Goal: Information Seeking & Learning: Compare options

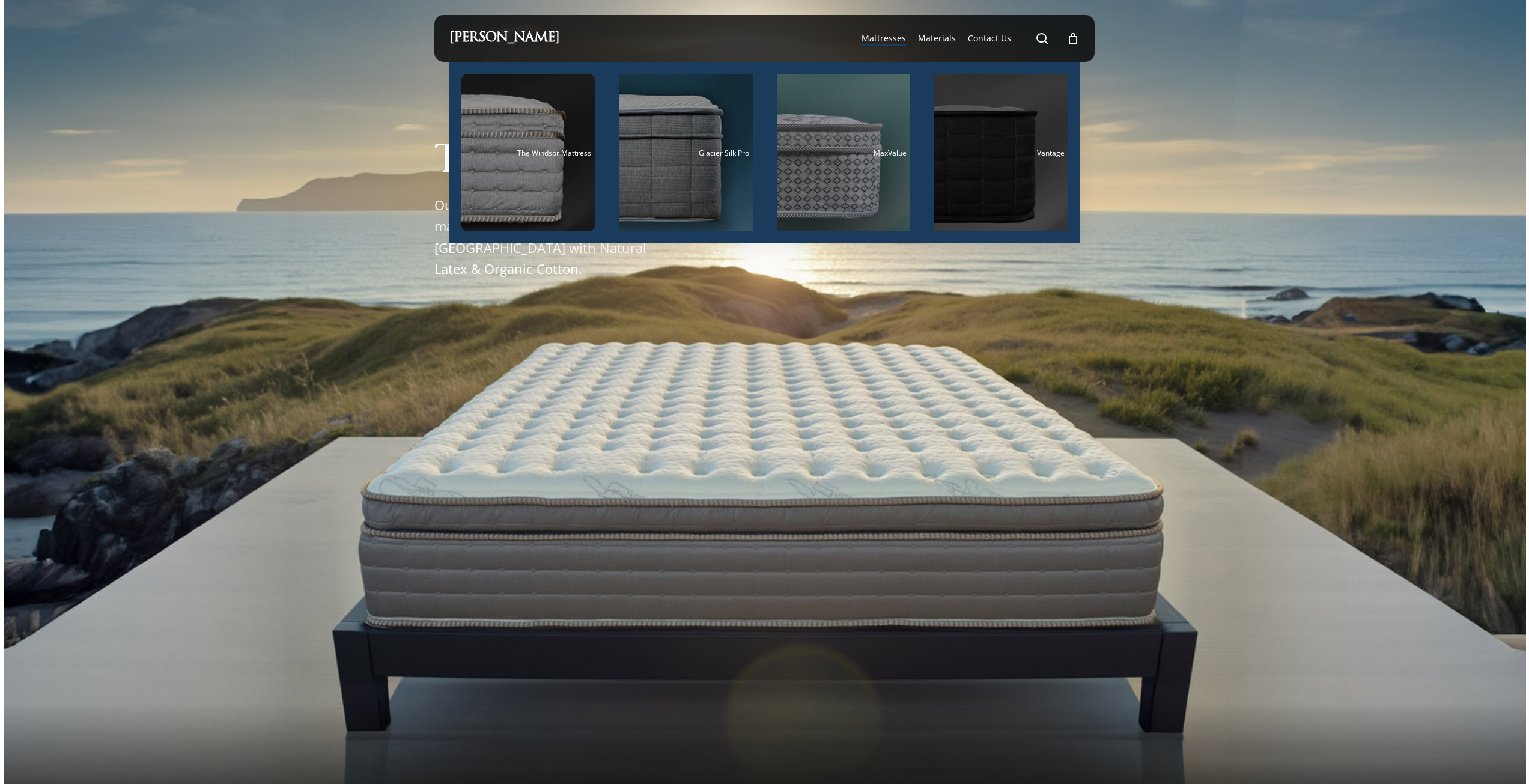
click at [959, 190] on div "Main Menu" at bounding box center [1001, 152] width 134 height 157
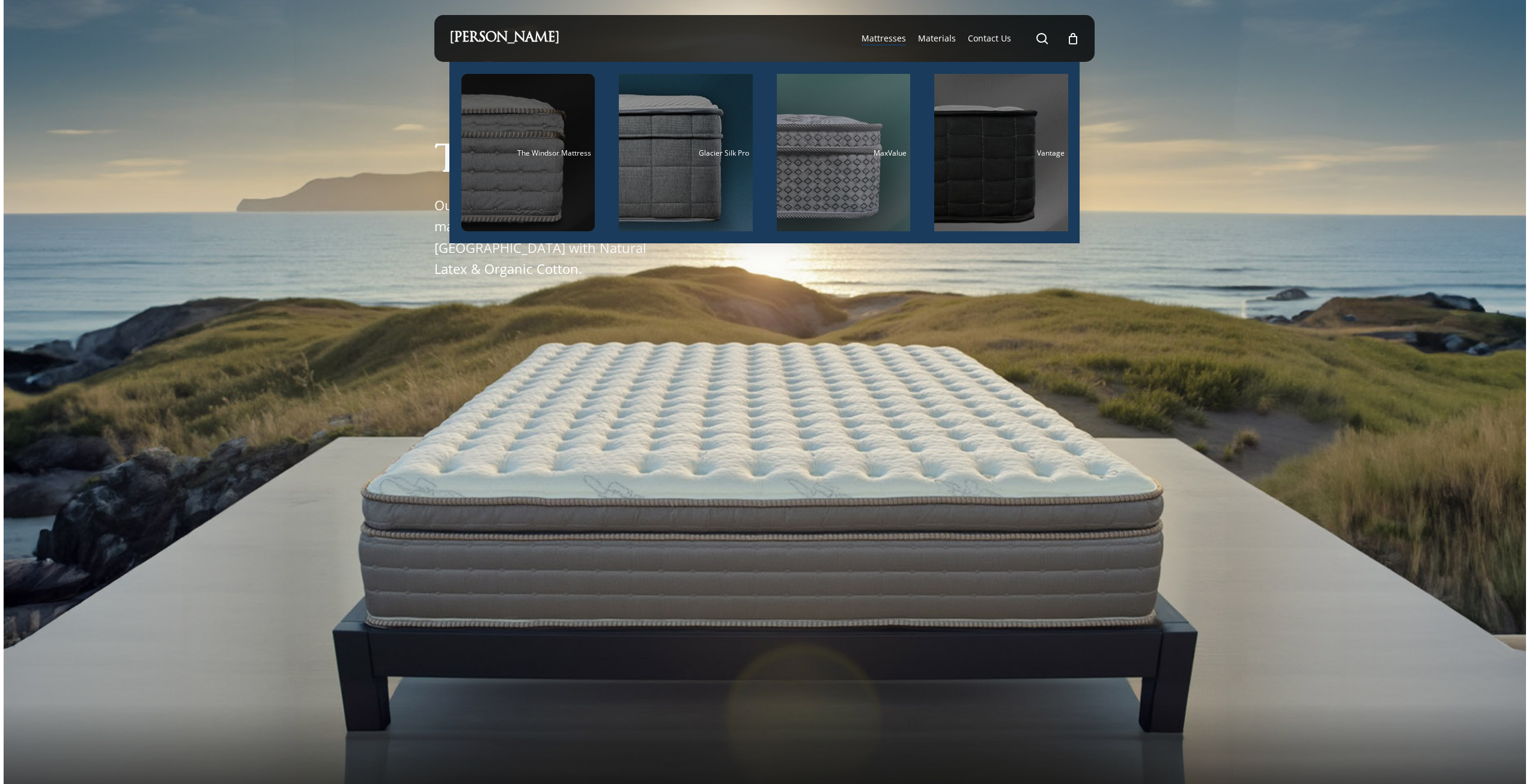
click at [552, 196] on div "Main Menu" at bounding box center [529, 152] width 134 height 157
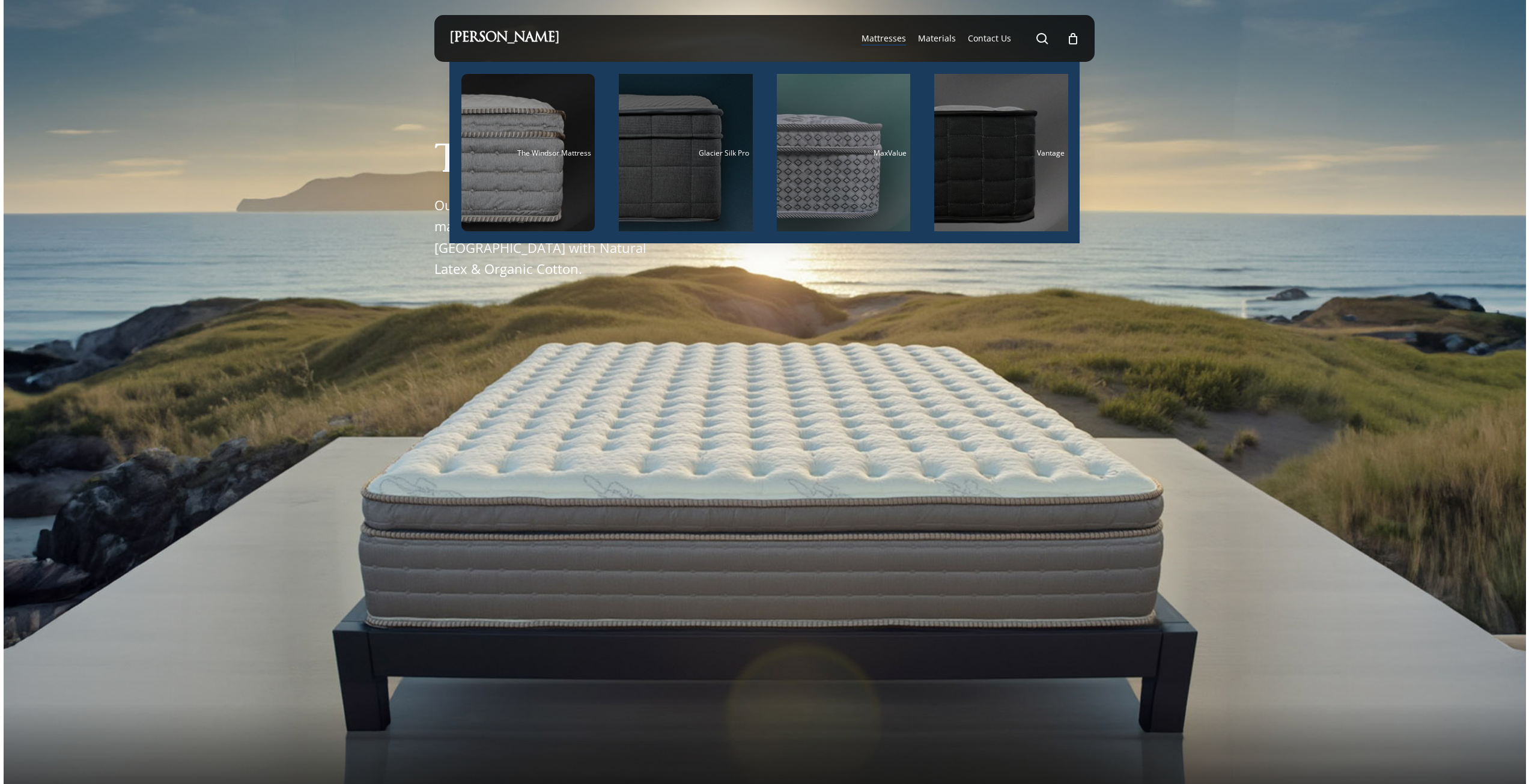
click at [685, 149] on div "Glacier Silk Pro" at bounding box center [686, 152] width 127 height 8
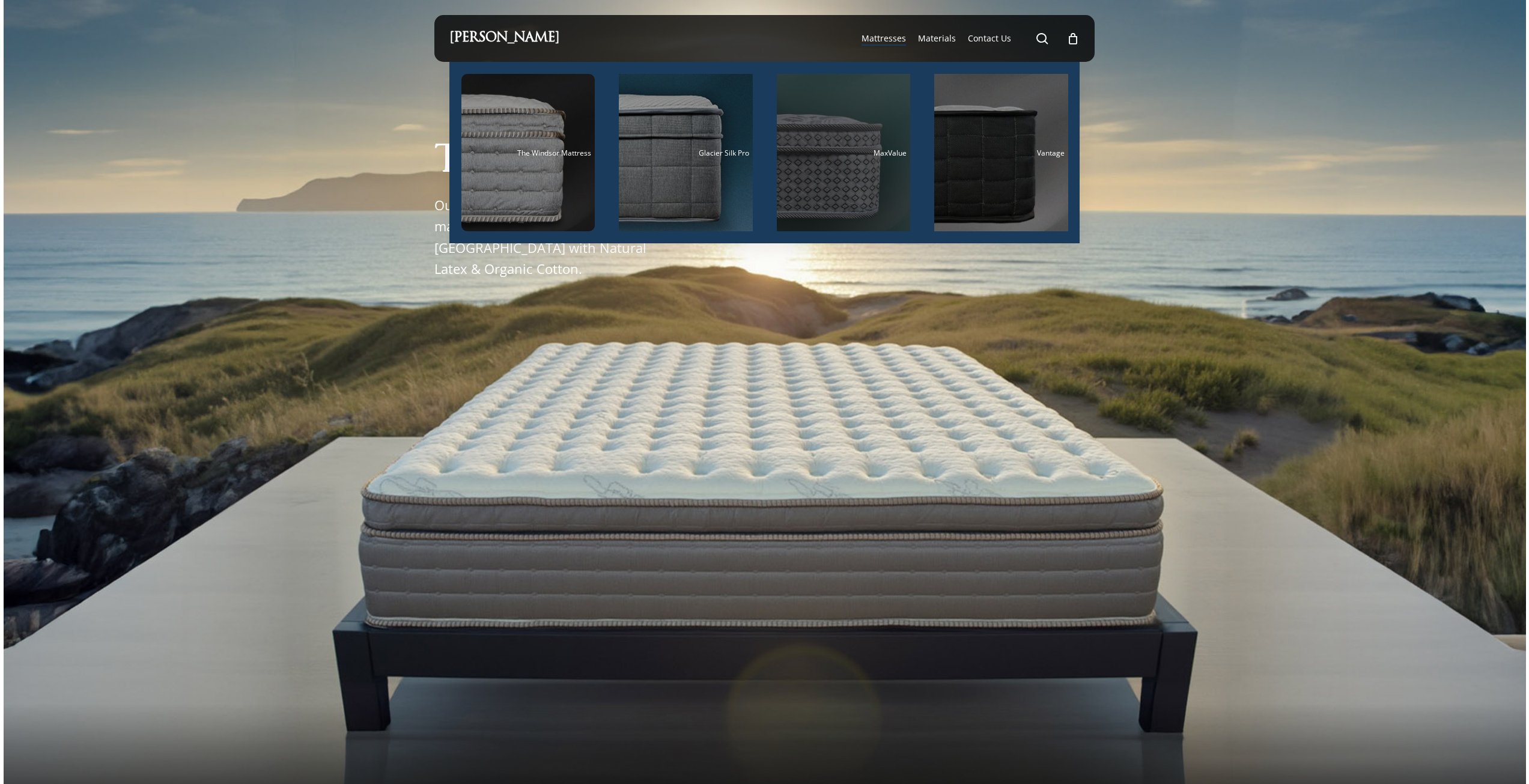
click at [832, 147] on div "Main Menu" at bounding box center [844, 152] width 134 height 157
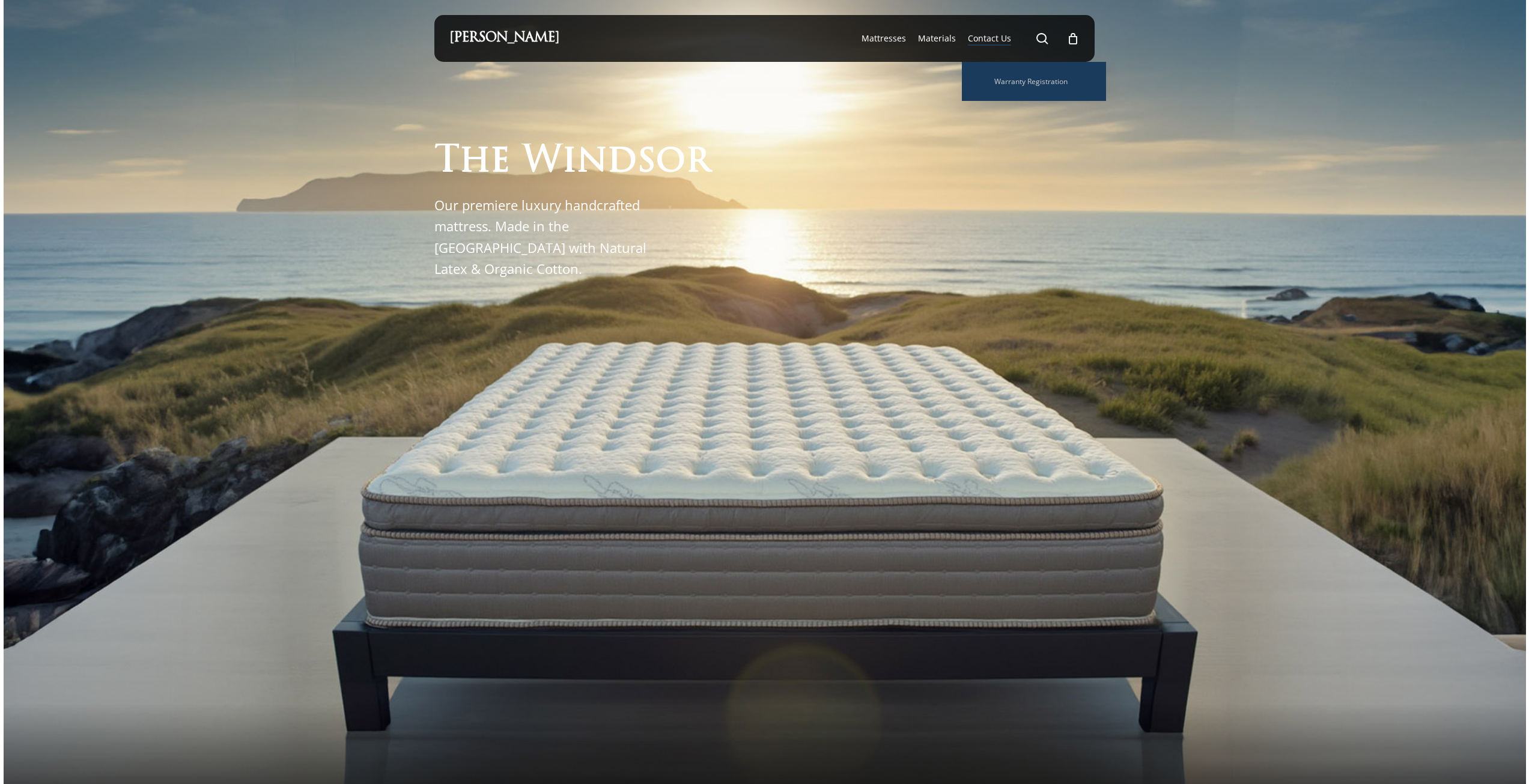
click at [999, 38] on span "Contact Us" at bounding box center [989, 38] width 43 height 12
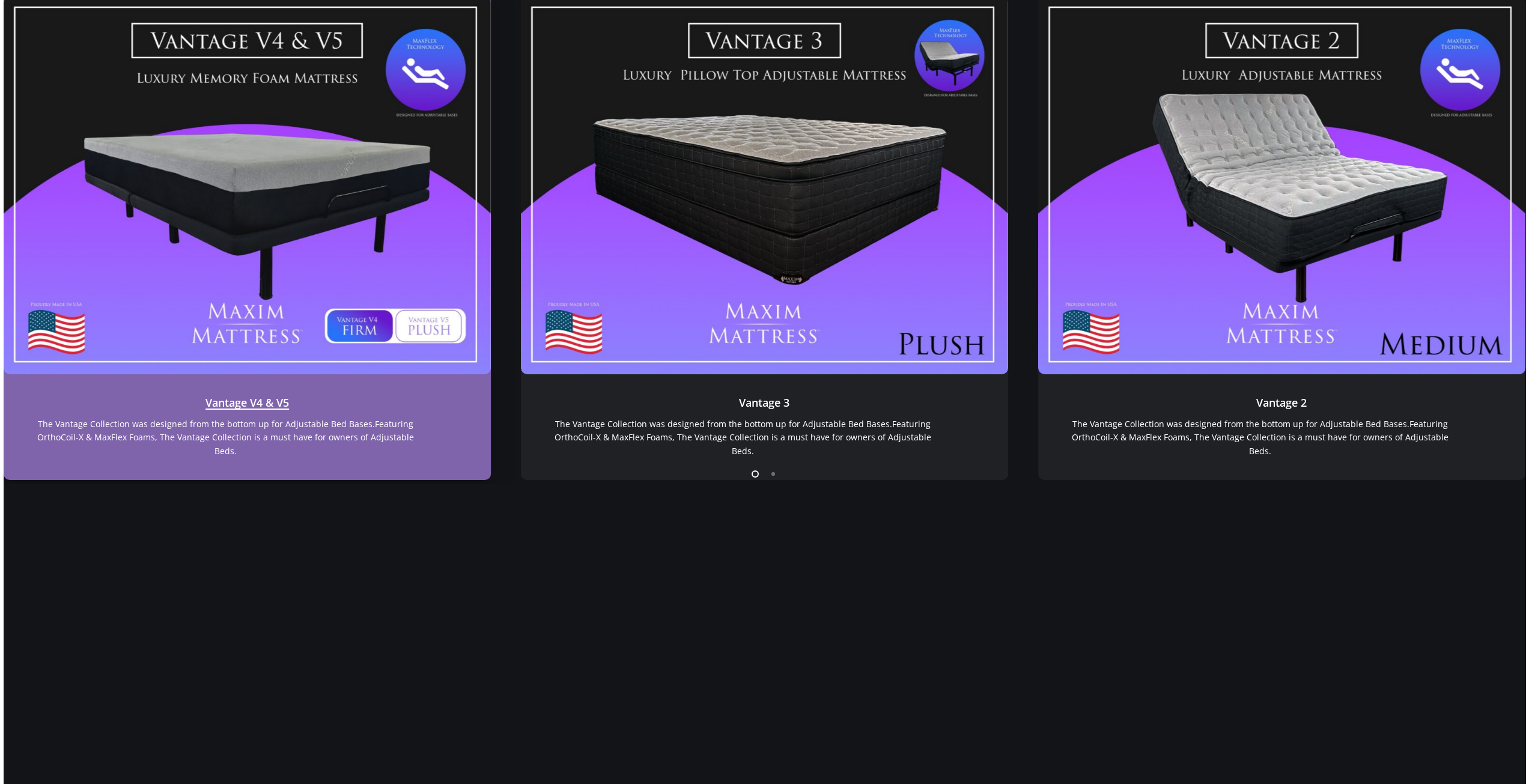
scroll to position [1384, 0]
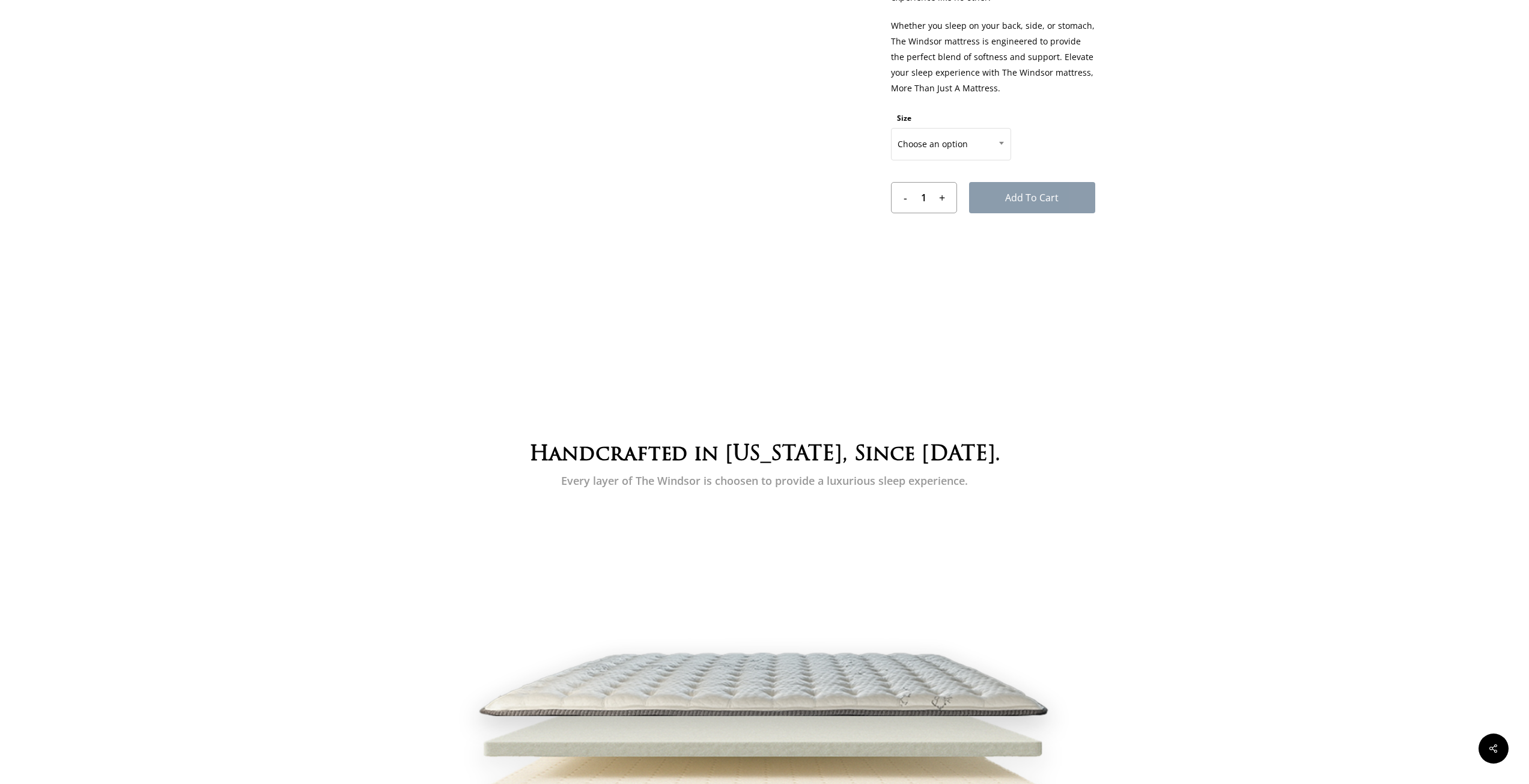
scroll to position [661, 0]
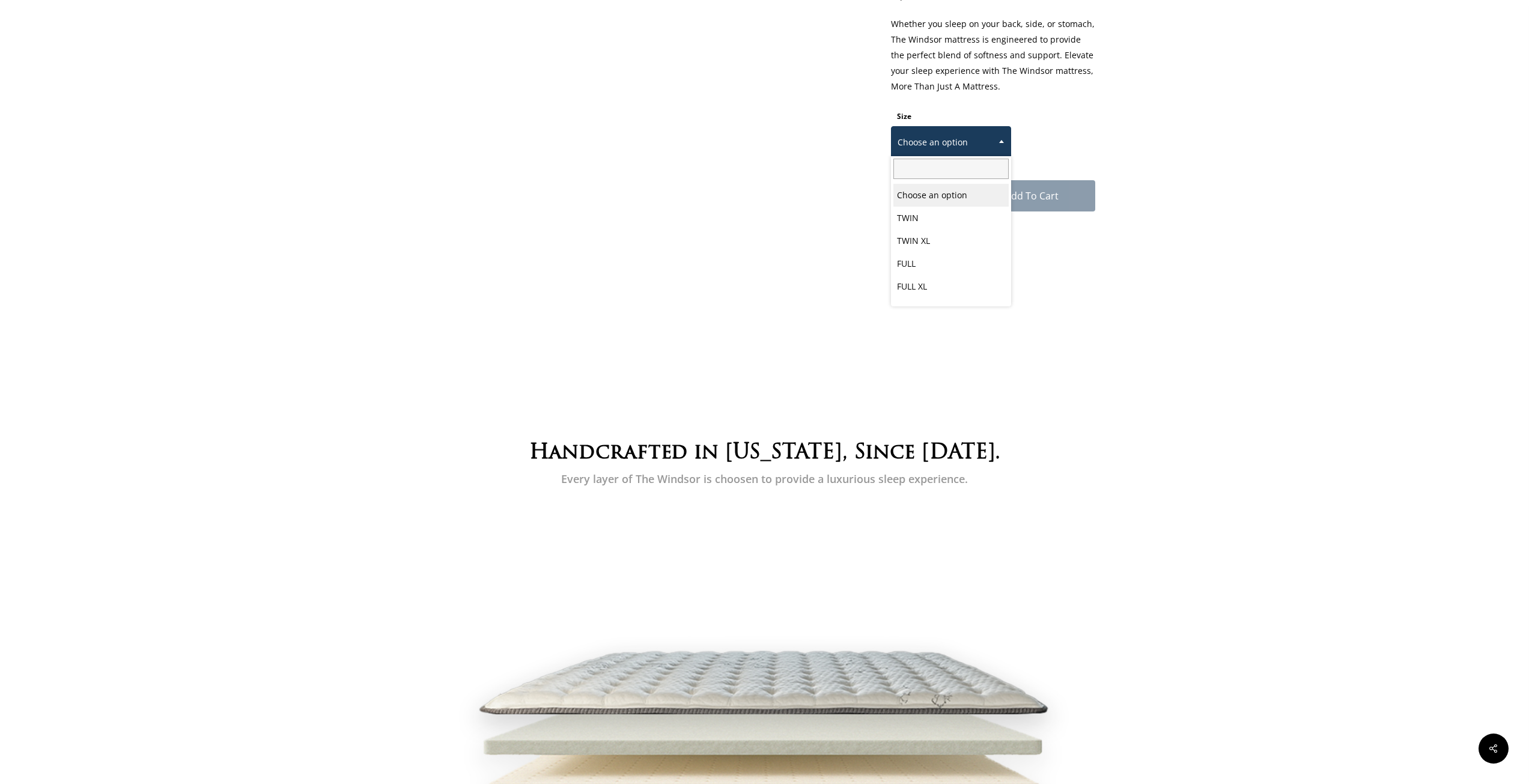
click at [964, 143] on span "Choose an option" at bounding box center [951, 142] width 119 height 25
select select "CALIFORNIA KING"
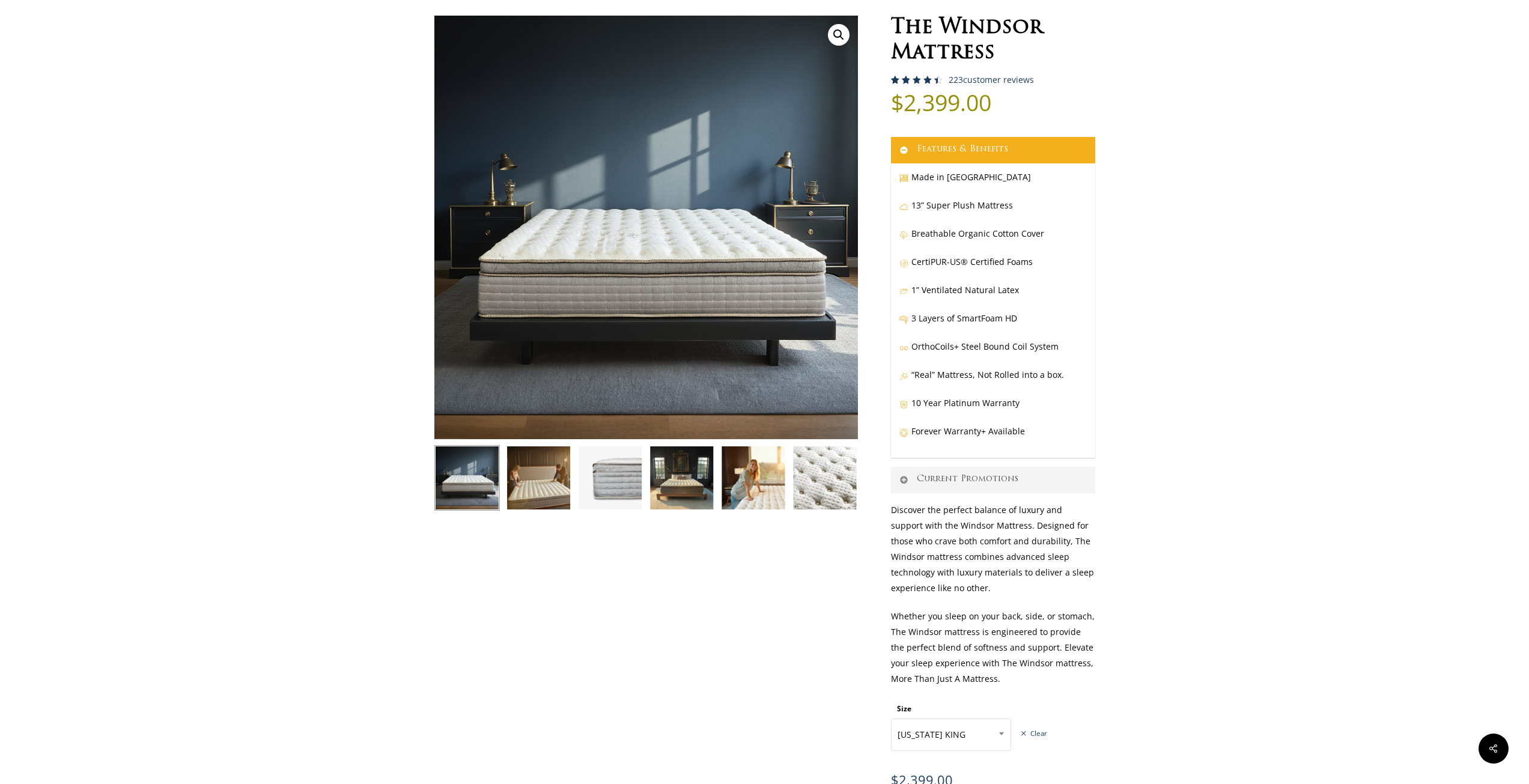
scroll to position [60, 0]
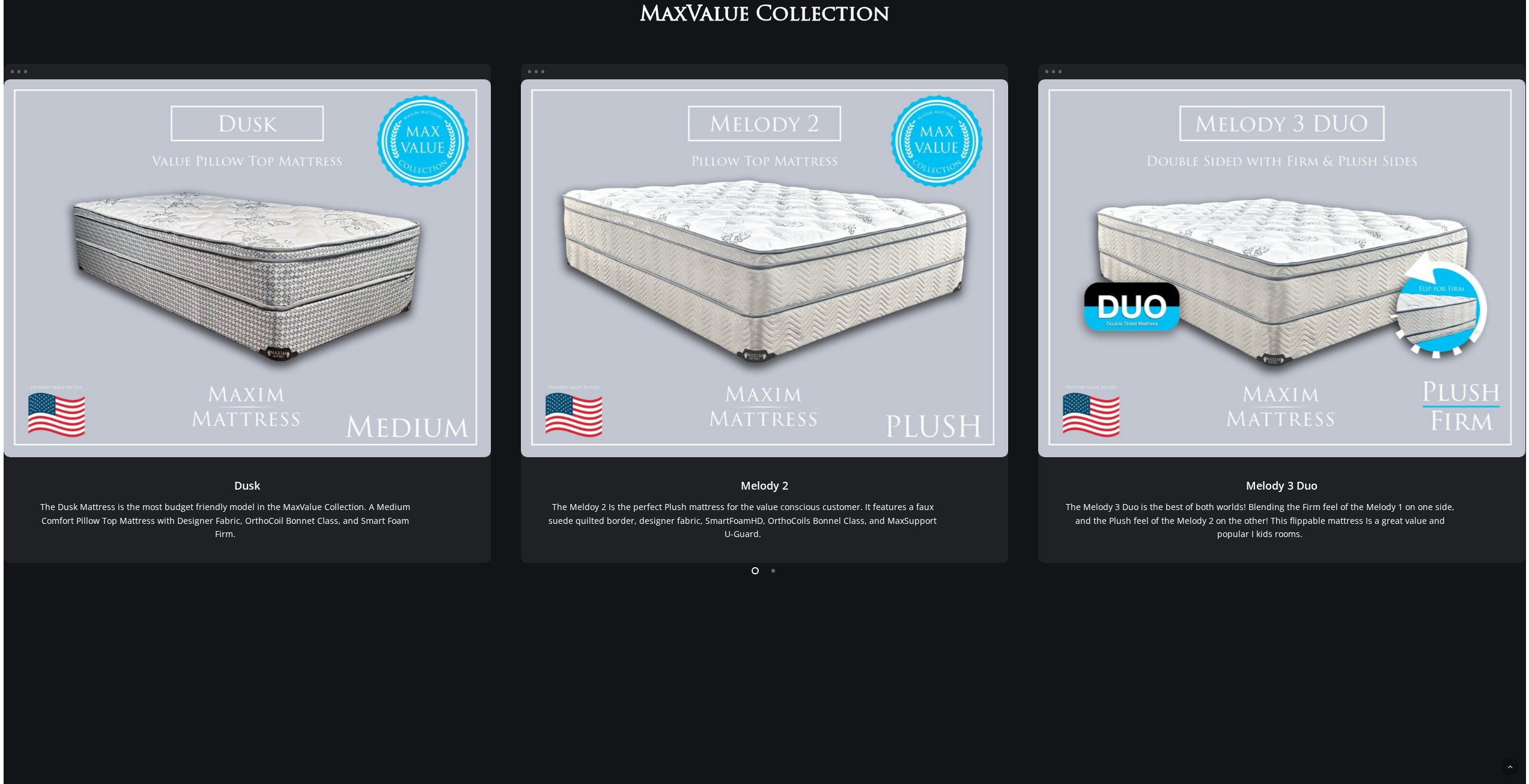
scroll to position [240, 0]
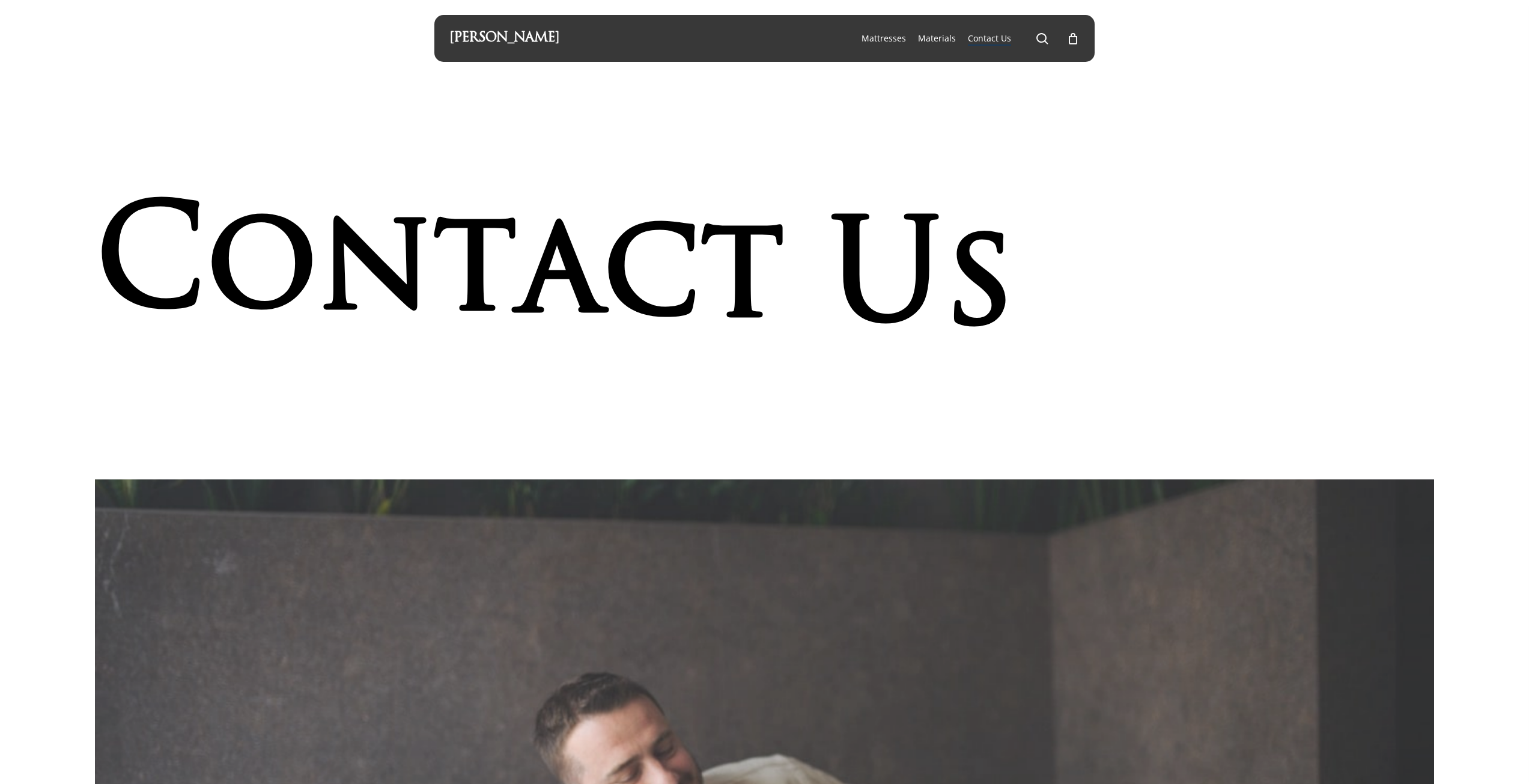
click at [946, 30] on li "Materials" at bounding box center [937, 38] width 50 height 47
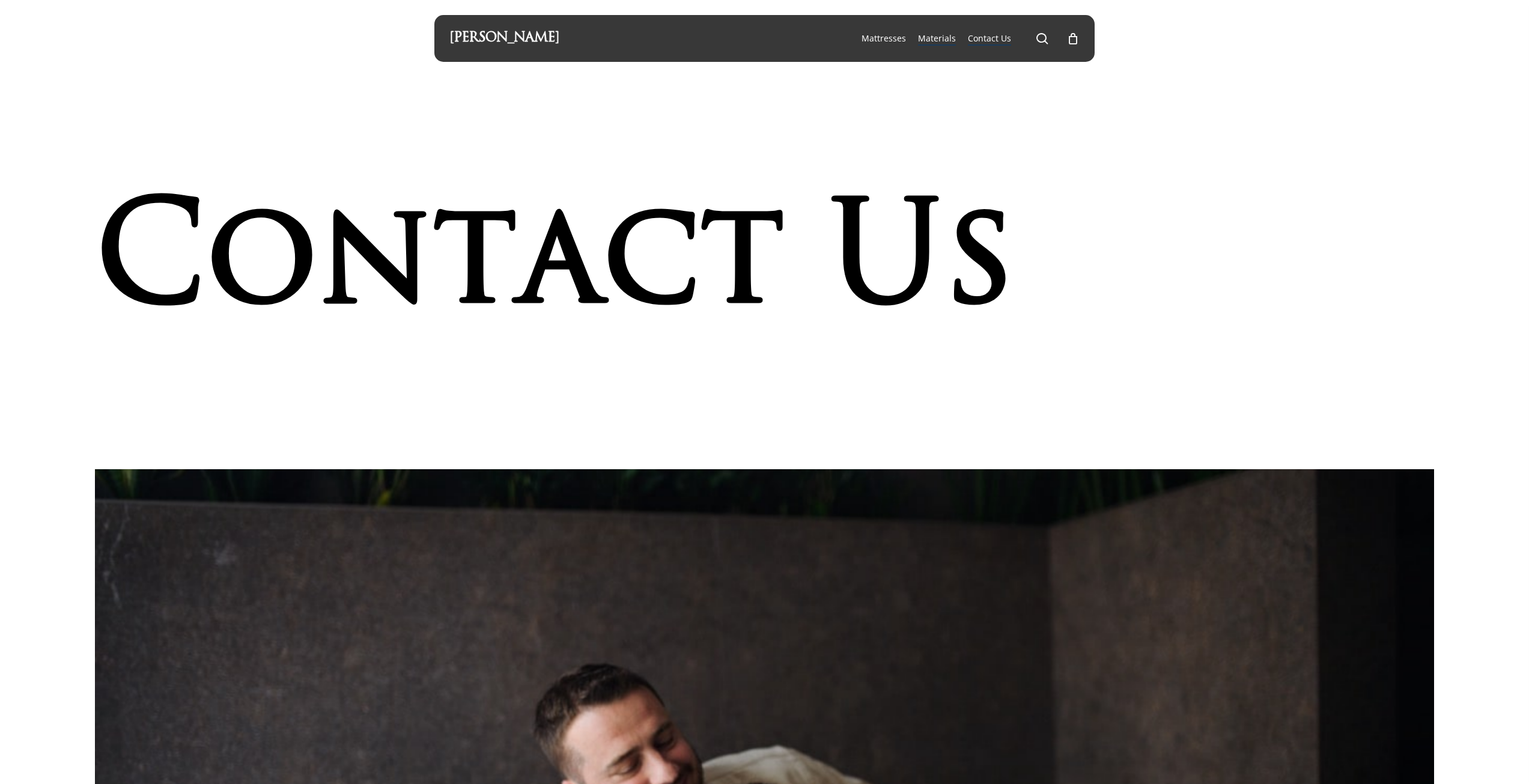
click at [945, 37] on span "Materials" at bounding box center [937, 38] width 38 height 12
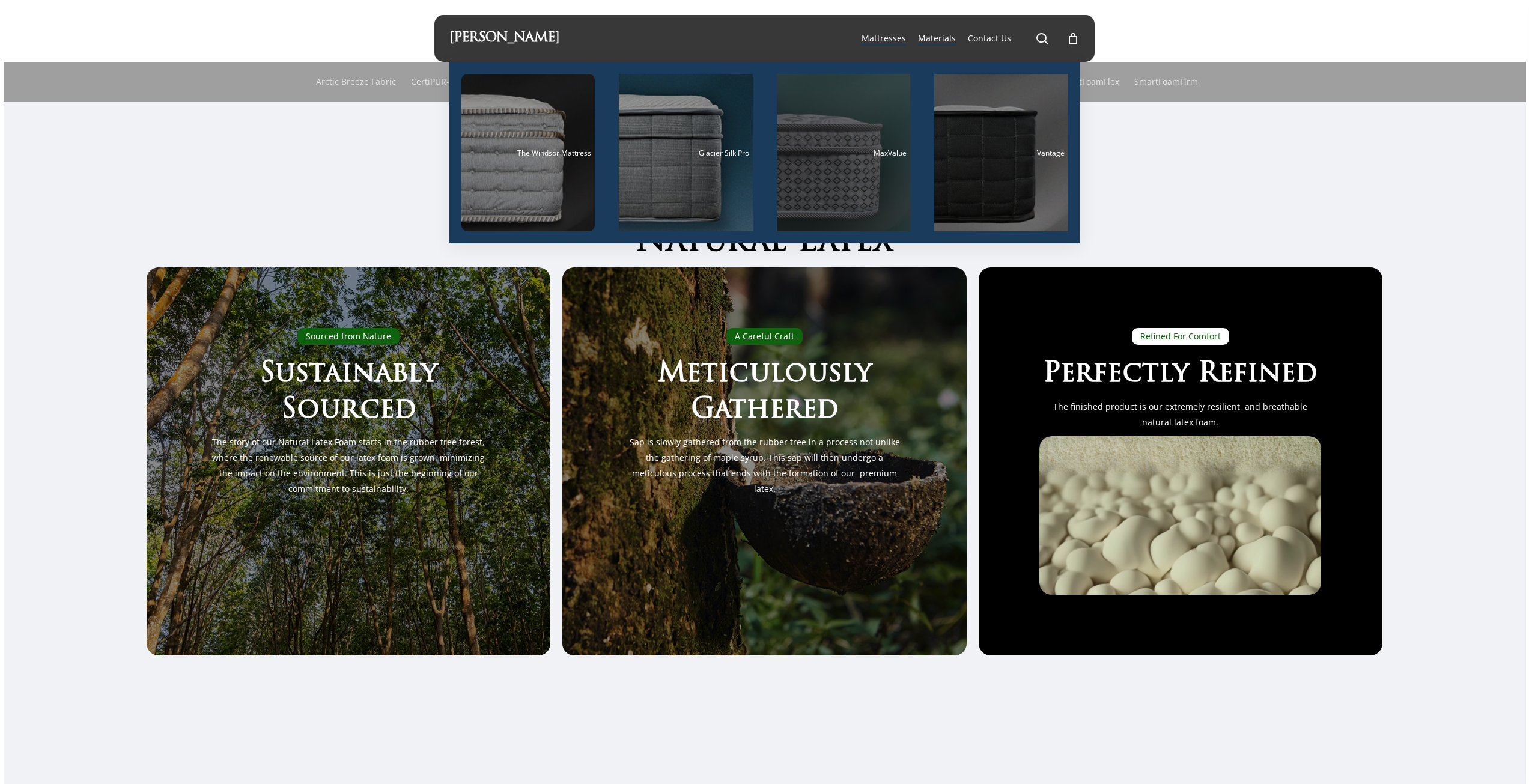
click at [882, 160] on div "Main Menu" at bounding box center [844, 152] width 134 height 157
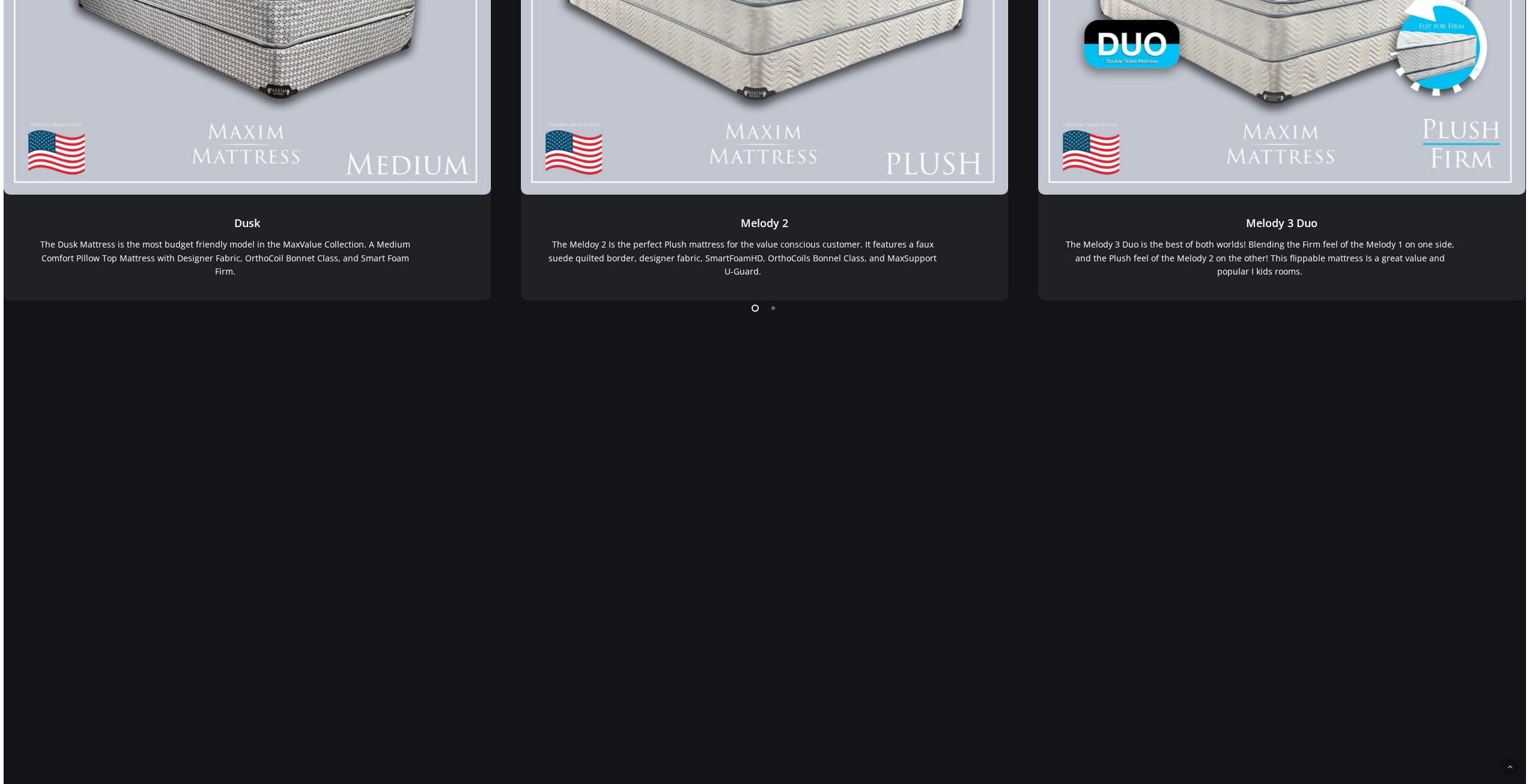
scroll to position [541, 0]
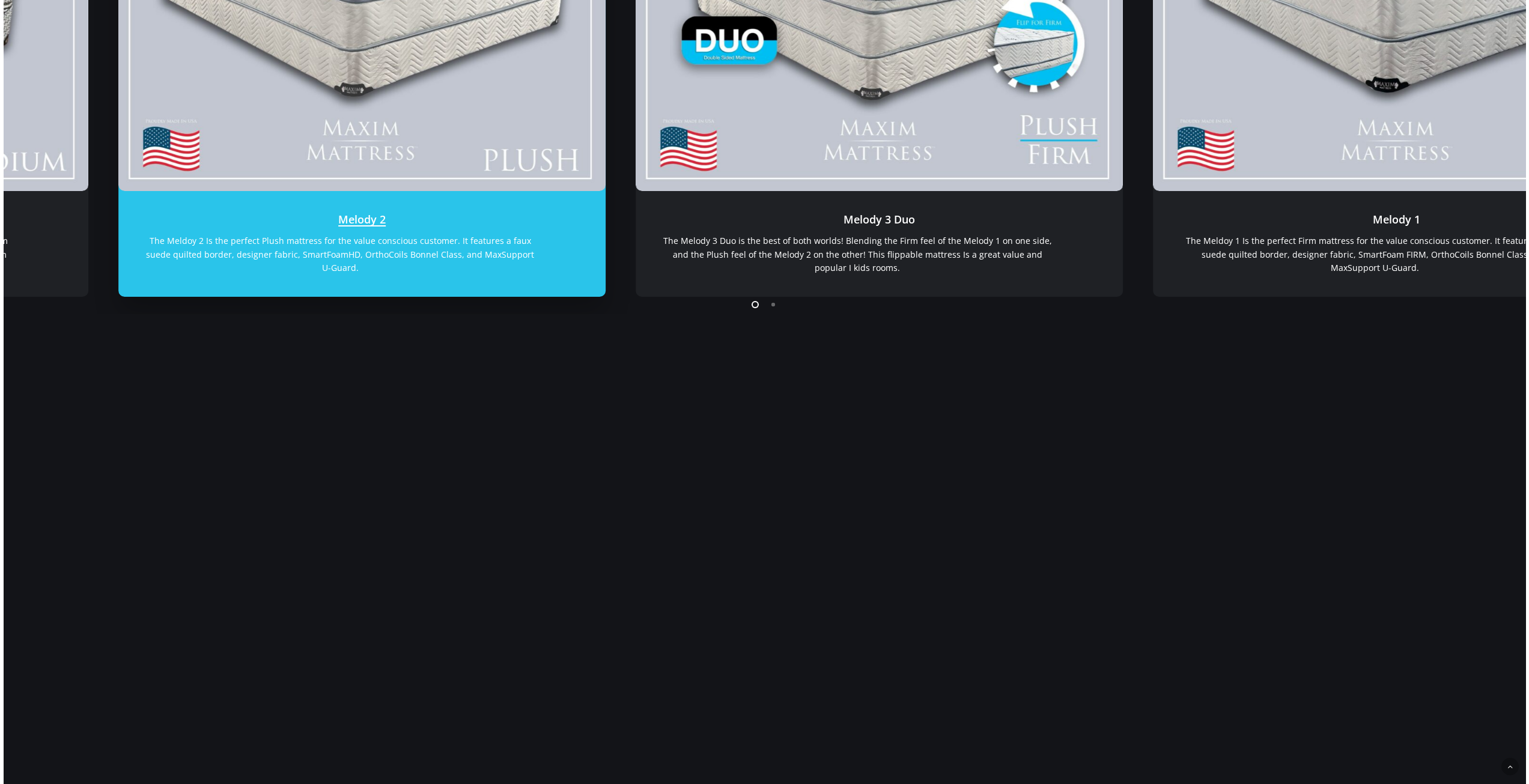
click at [330, 239] on link "Melody 2" at bounding box center [362, 244] width 487 height 106
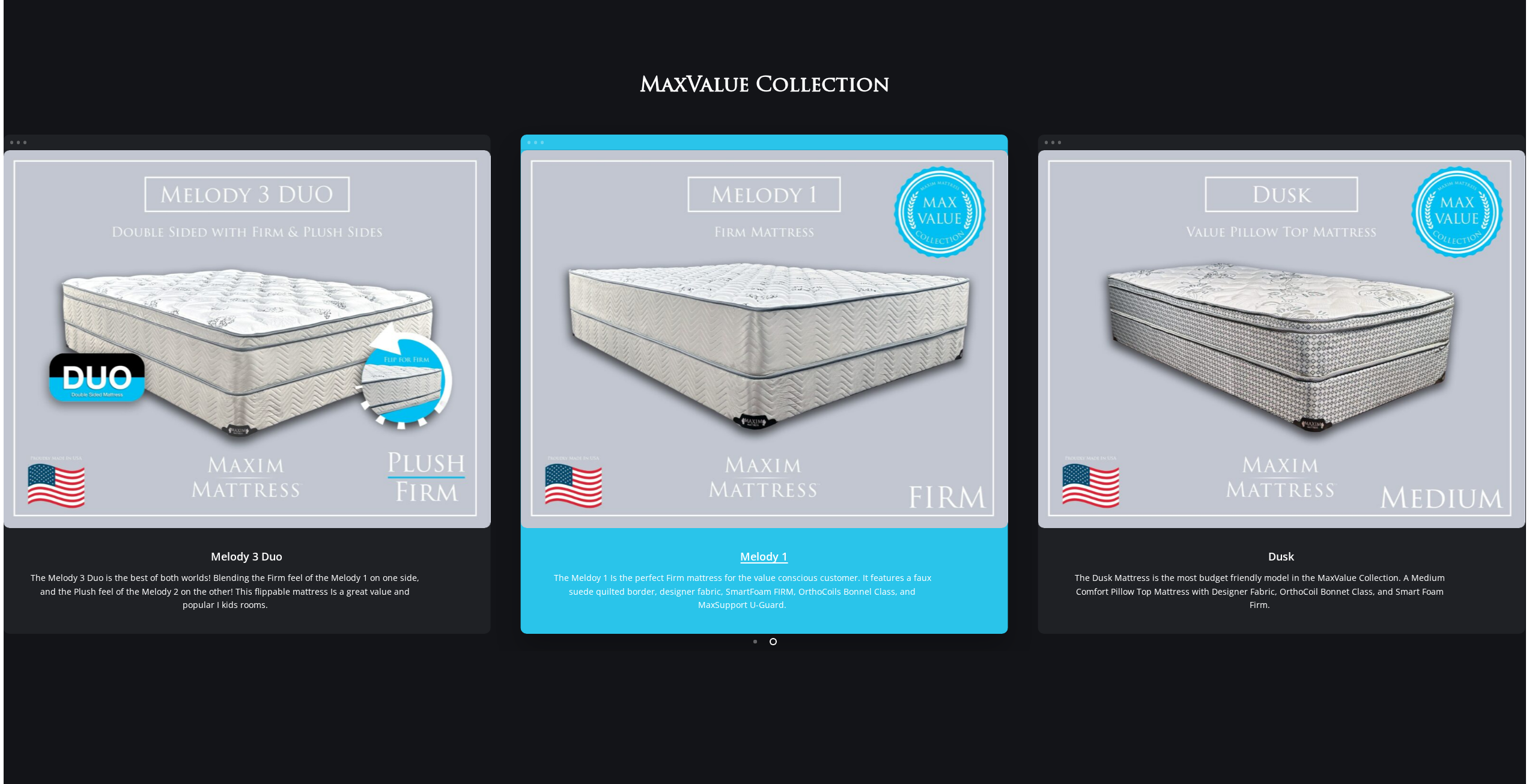
scroll to position [180, 0]
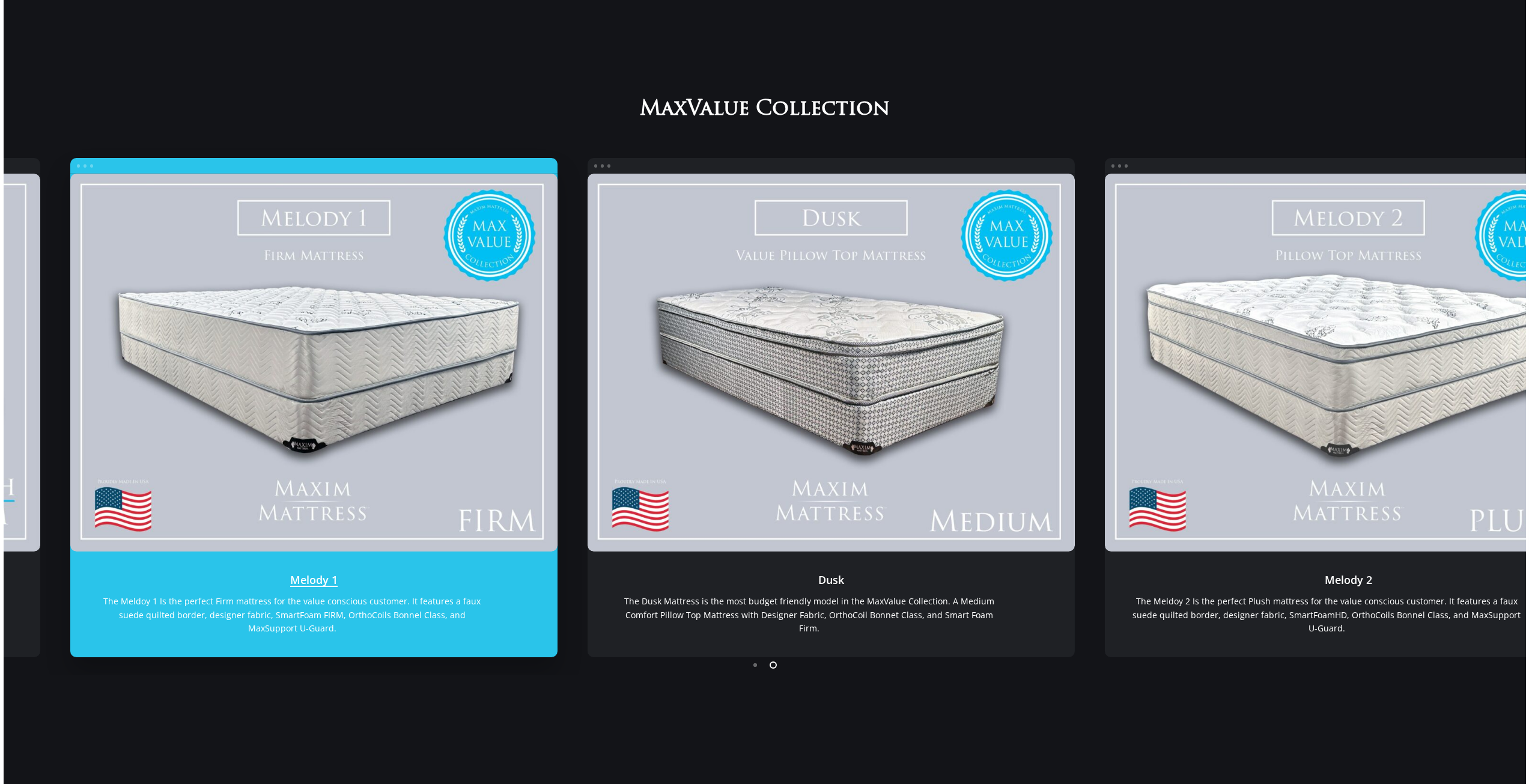
click at [354, 370] on link "Melody 1" at bounding box center [313, 362] width 487 height 378
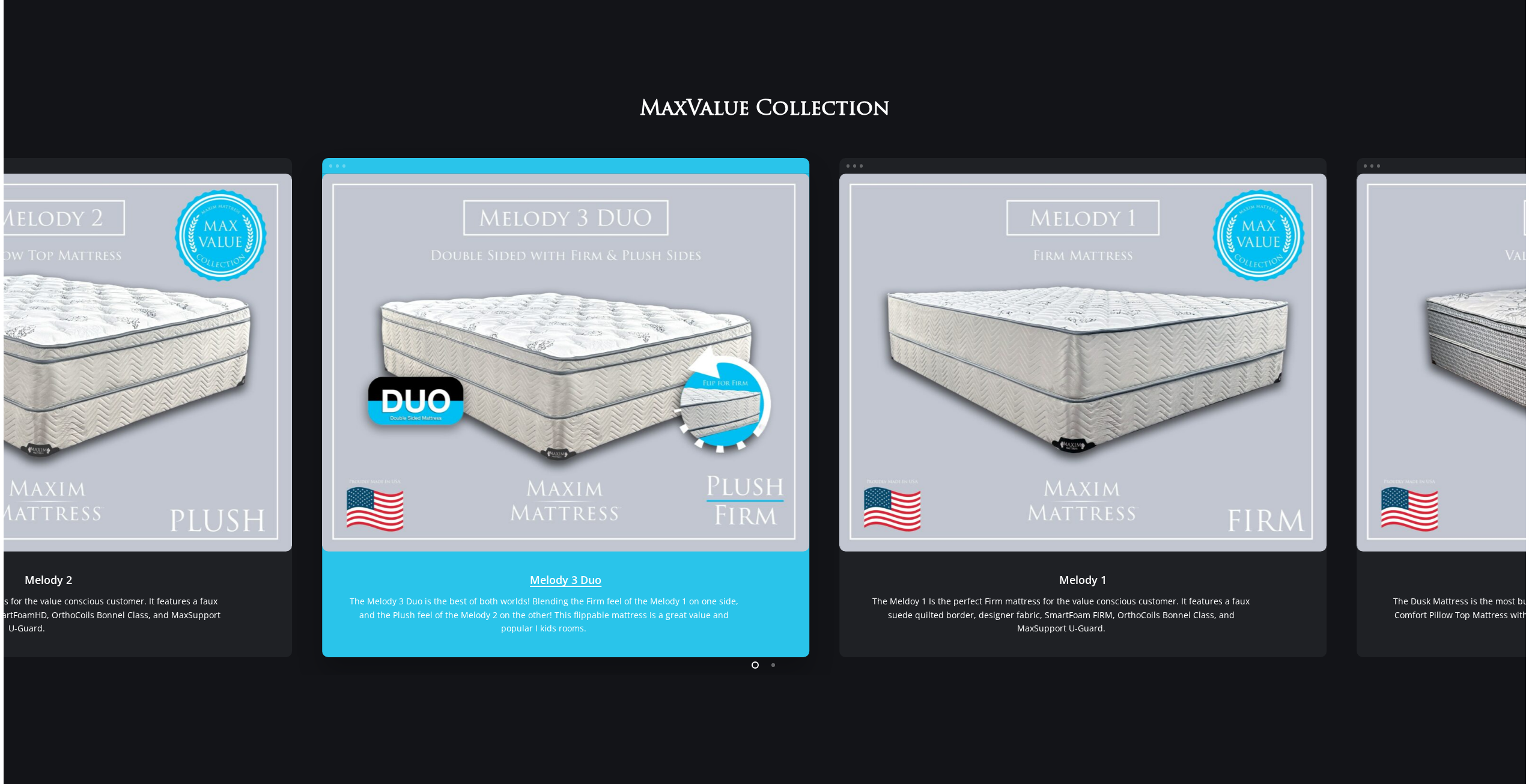
click at [426, 370] on link "Melody 3 Duo" at bounding box center [565, 362] width 487 height 378
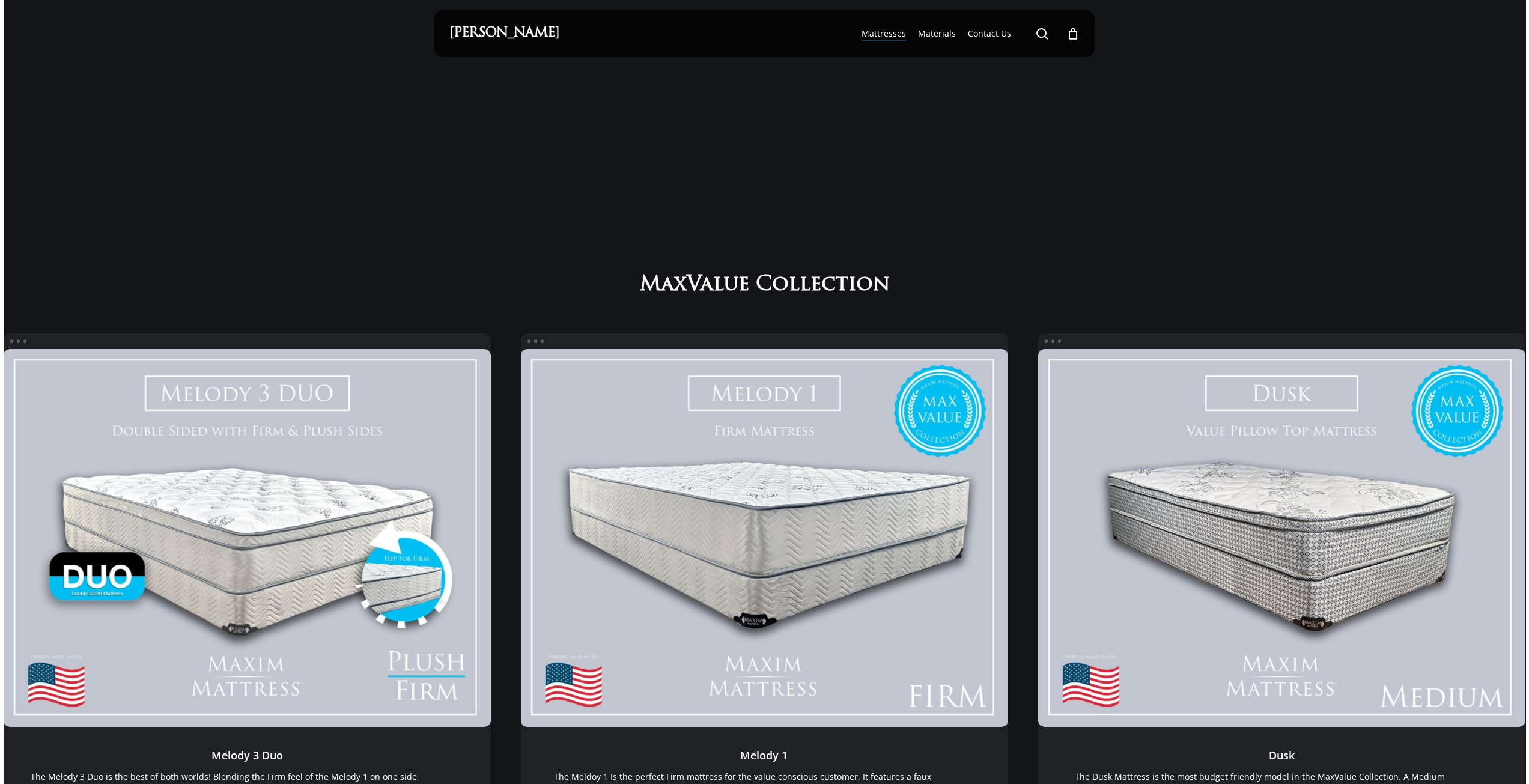
scroll to position [0, 0]
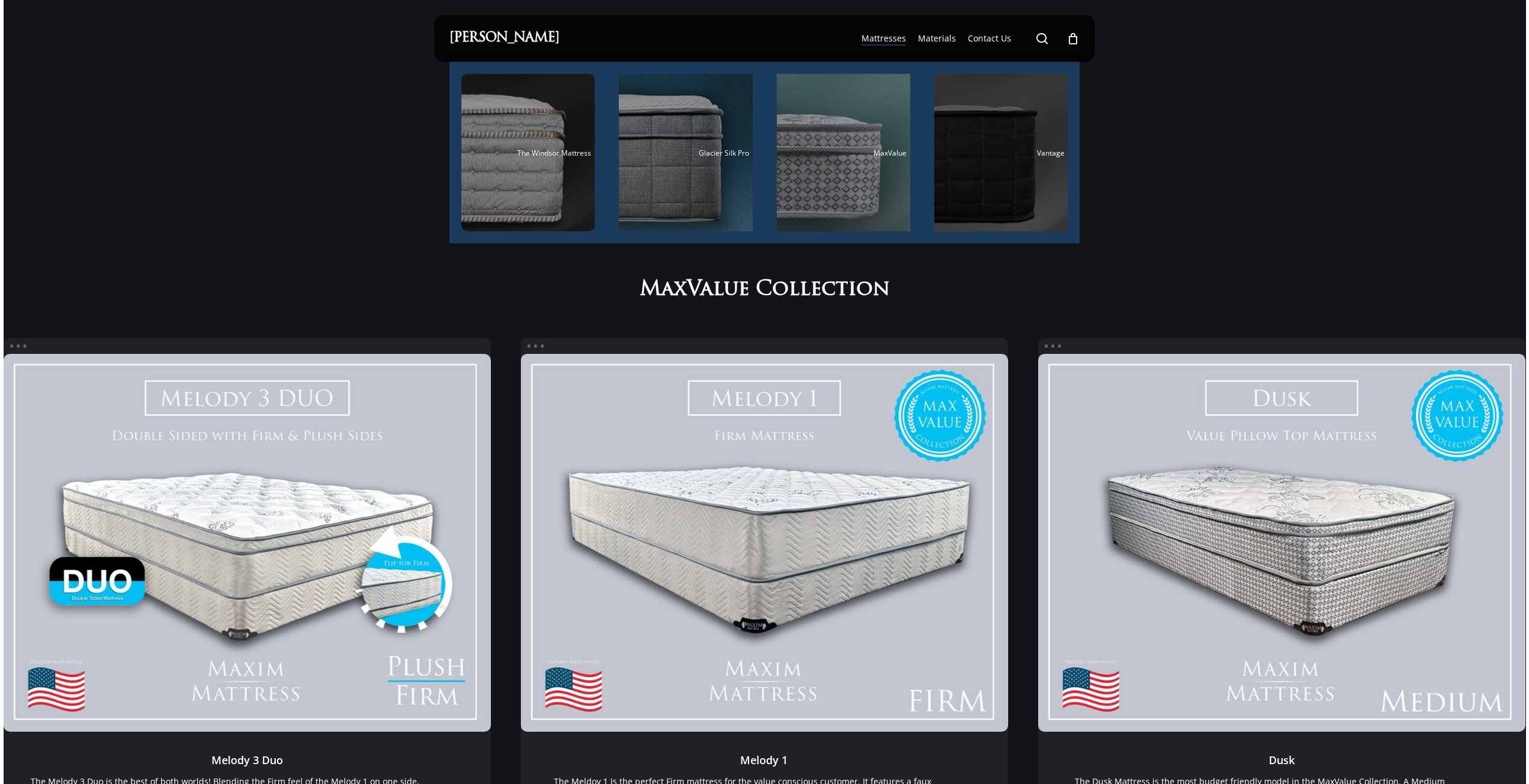
click at [1015, 155] on div "Vantage" at bounding box center [1001, 152] width 127 height 8
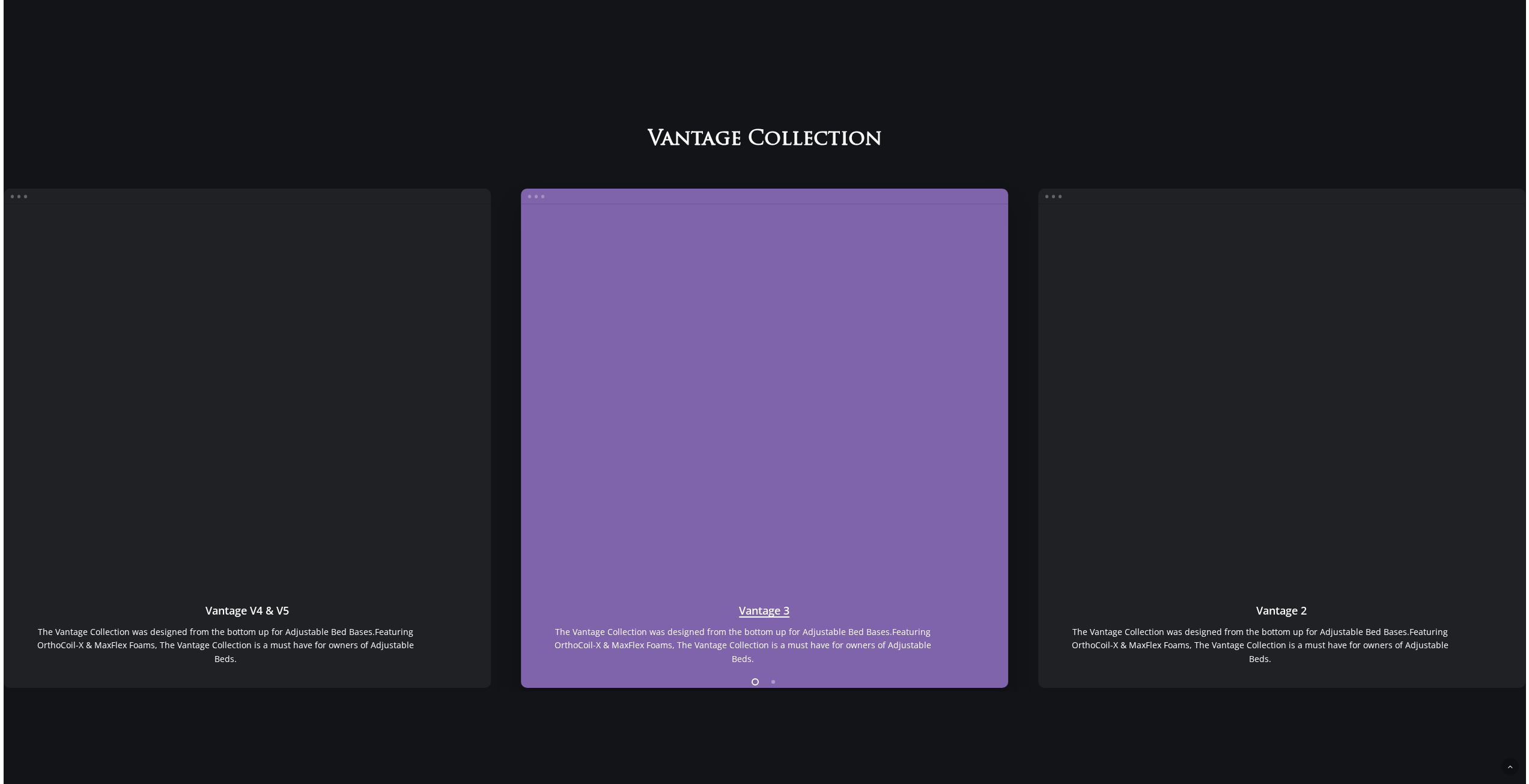
scroll to position [1205, 0]
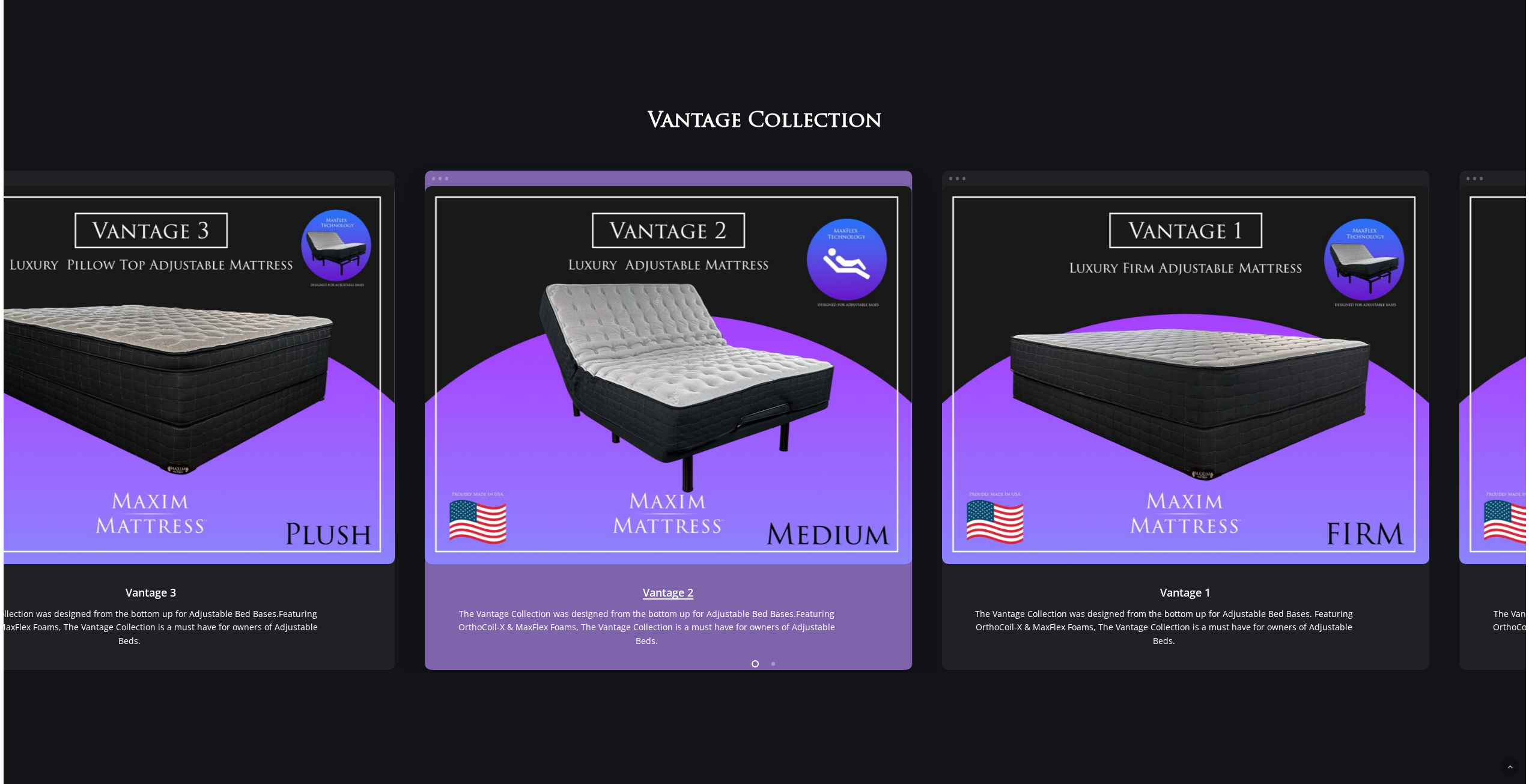
click at [425, 425] on link "Vantage 2" at bounding box center [668, 375] width 487 height 378
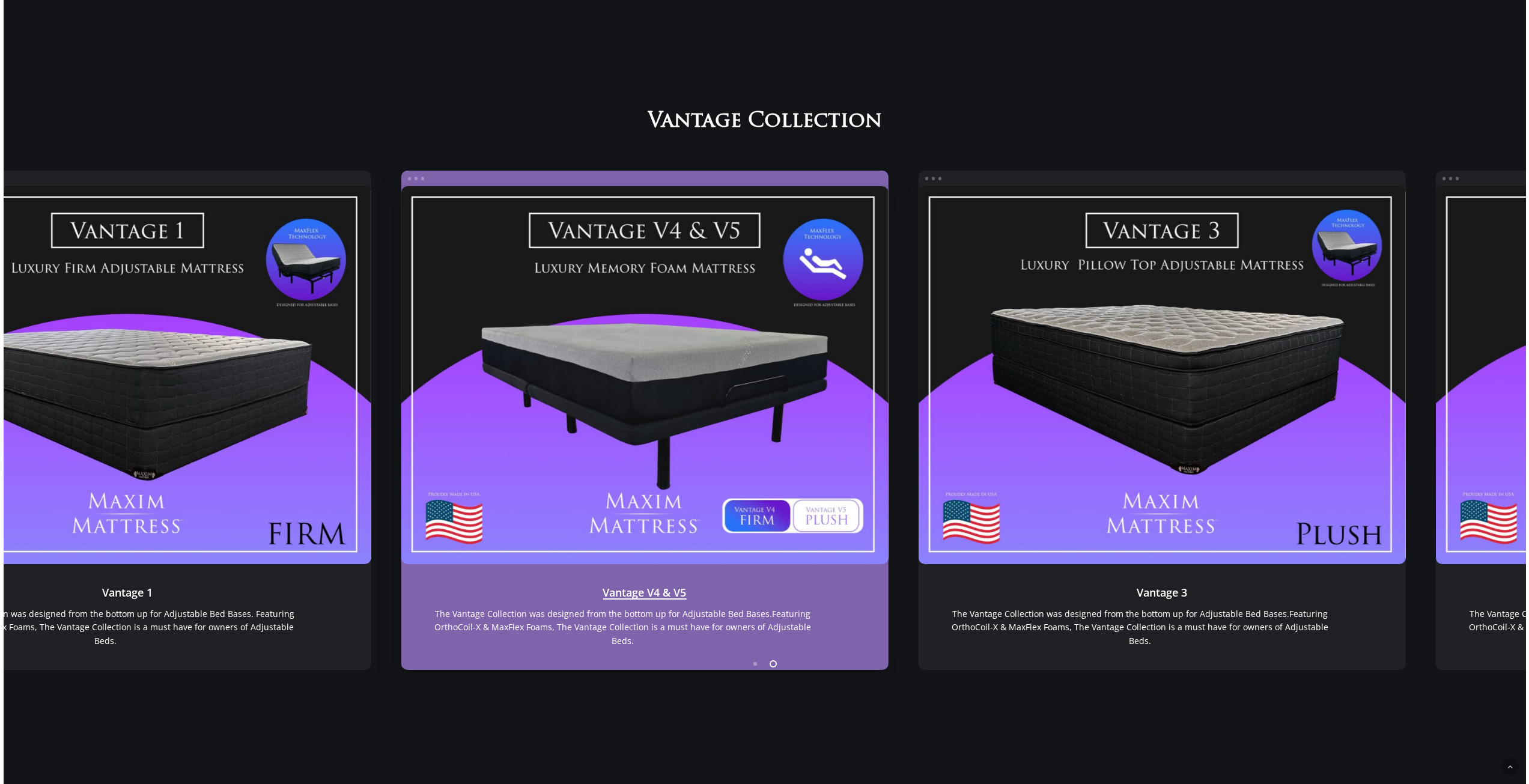
click at [538, 449] on link "Vantage V4 & V5" at bounding box center [644, 375] width 487 height 378
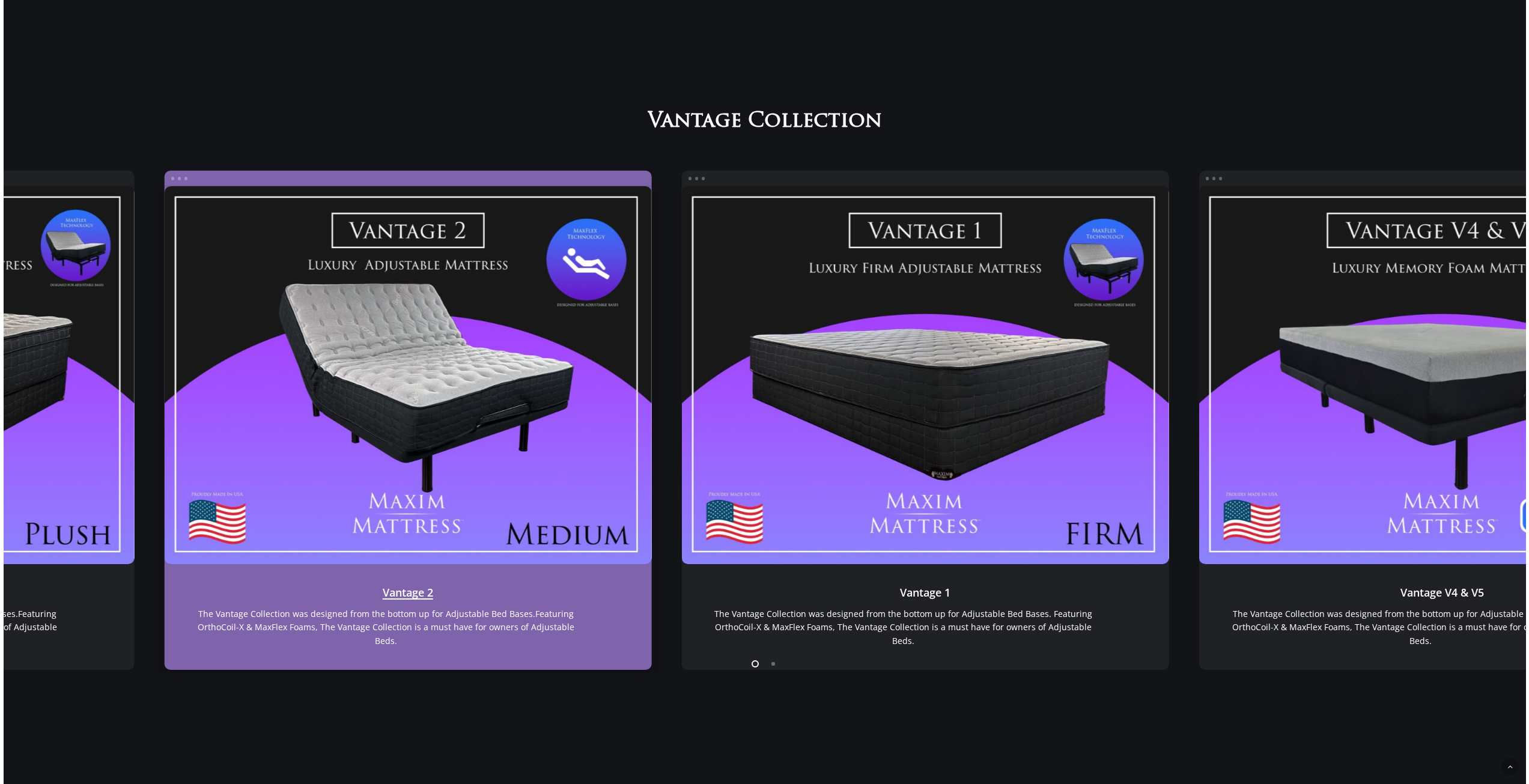
click at [336, 409] on link "Vantage 2" at bounding box center [407, 375] width 487 height 378
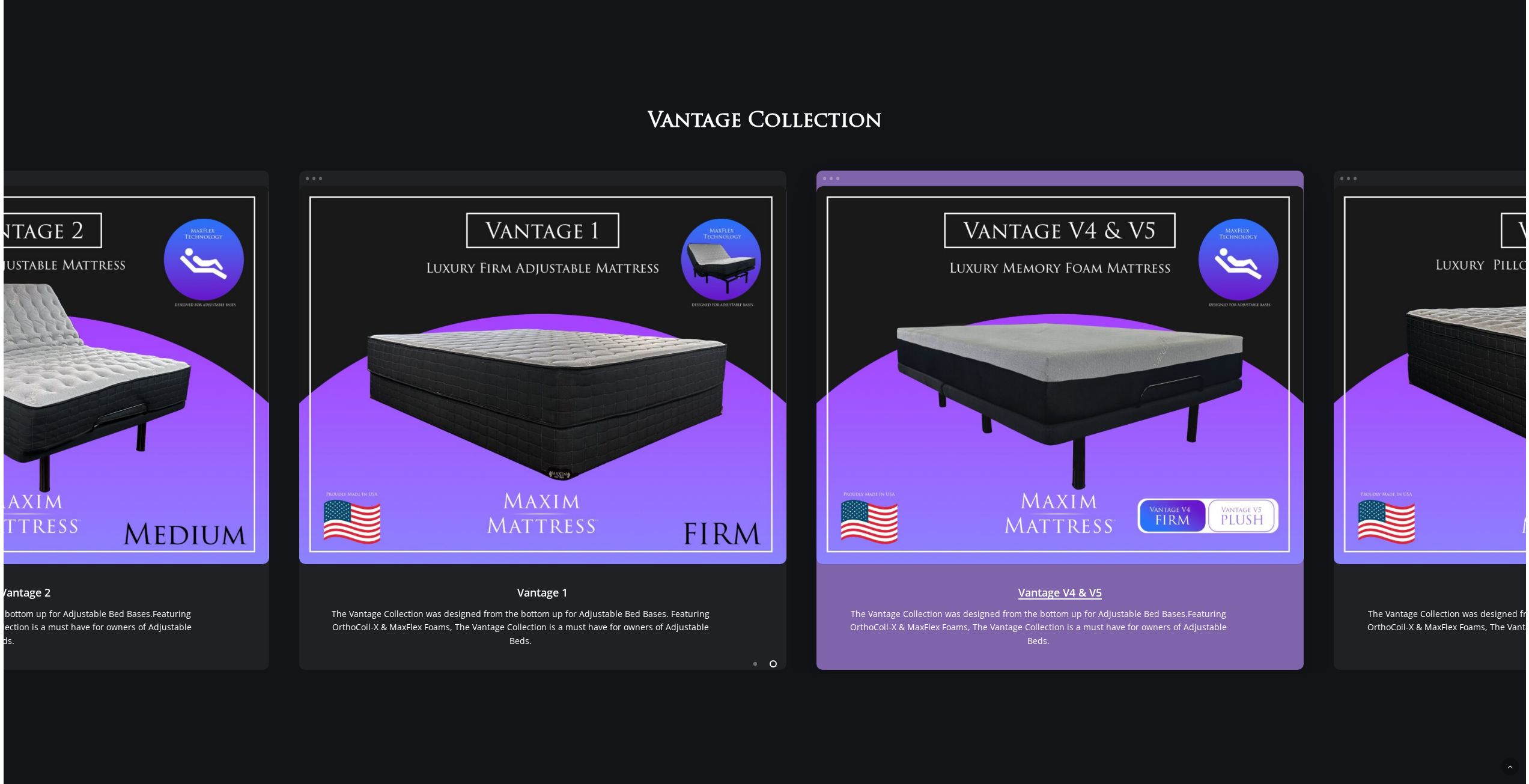
click at [816, 445] on link "Vantage V4 & V5" at bounding box center [1059, 375] width 487 height 378
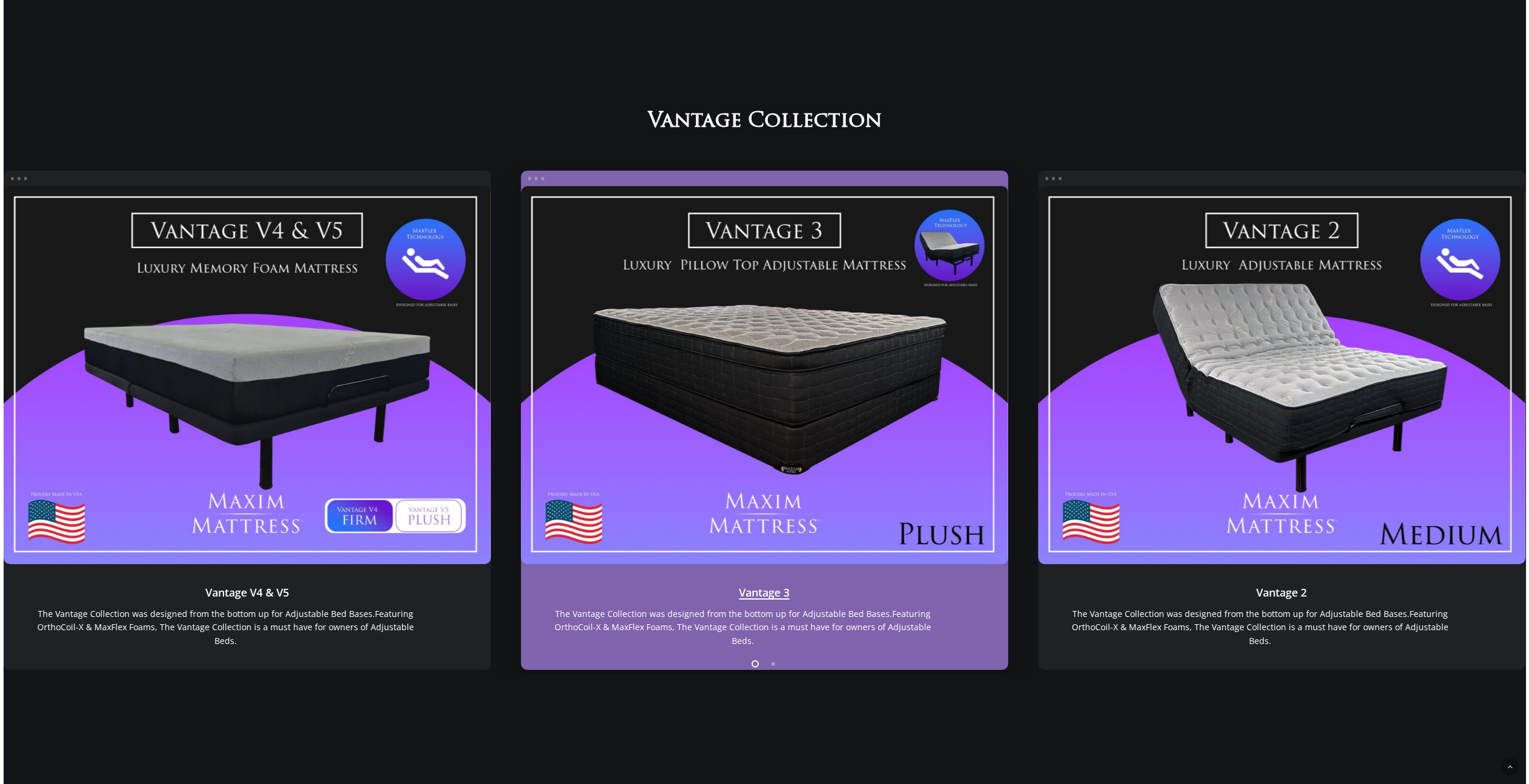
click at [853, 436] on link "Vantage 3" at bounding box center [764, 375] width 487 height 378
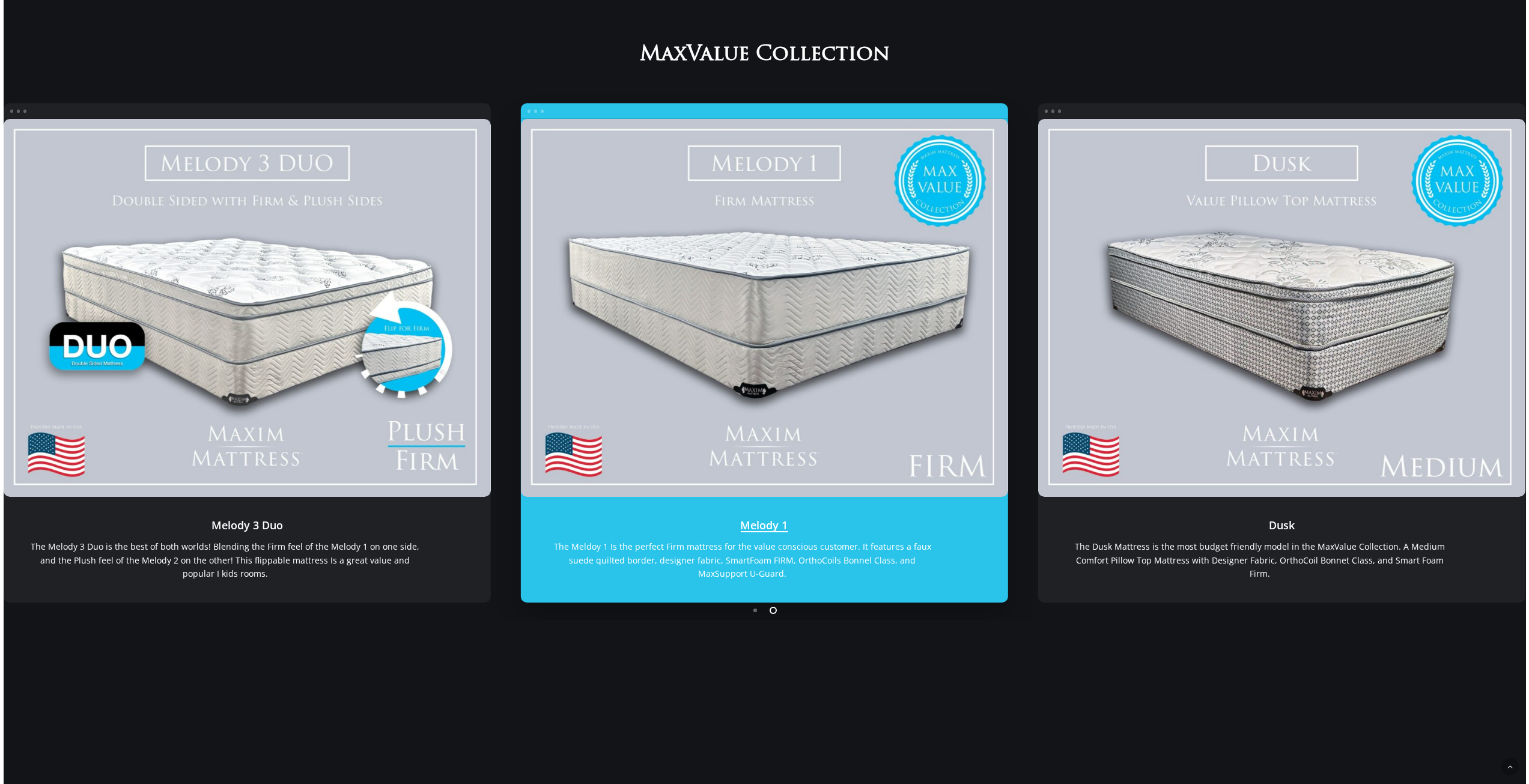
scroll to position [240, 0]
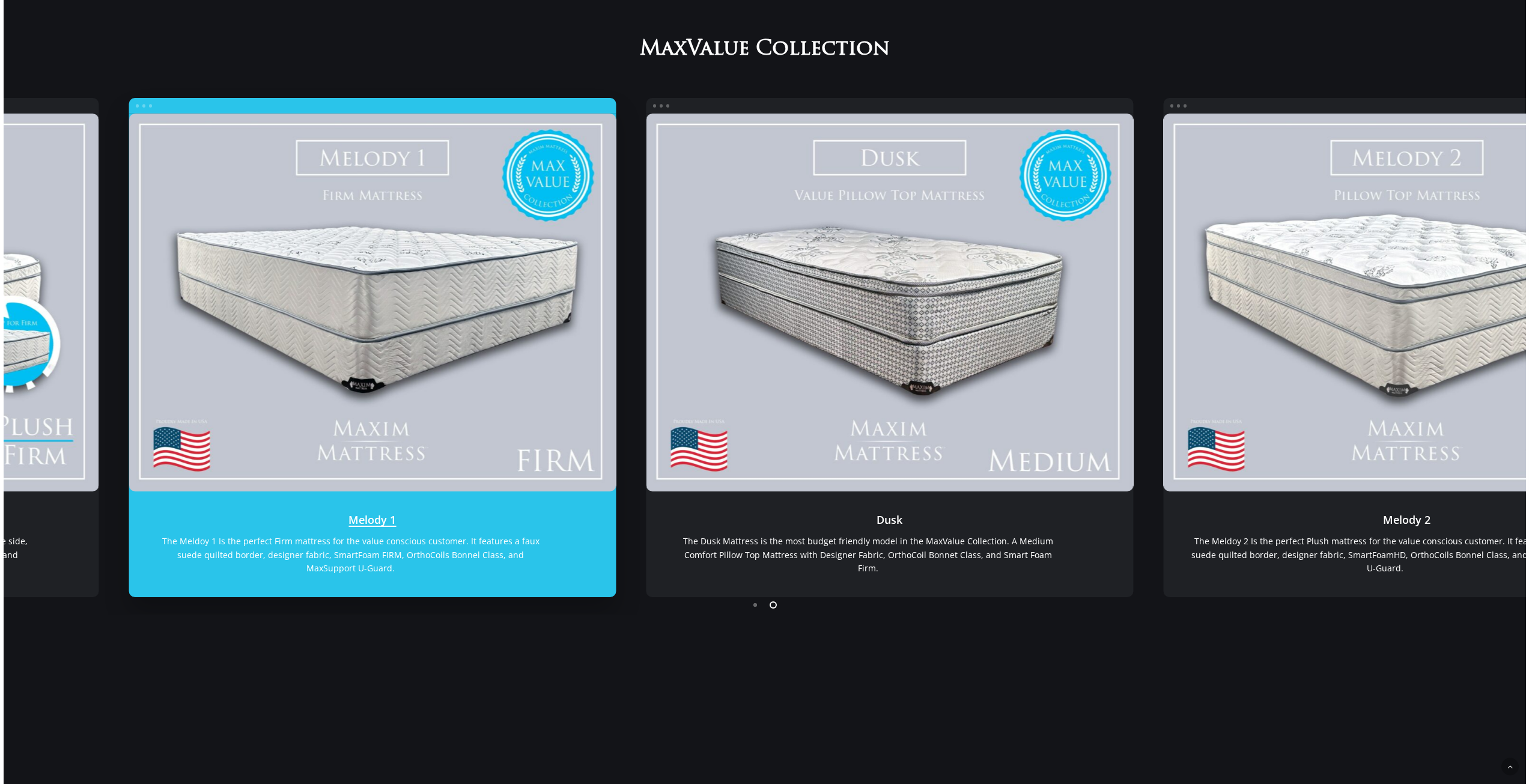
click at [285, 389] on link "Melody 1" at bounding box center [372, 302] width 487 height 378
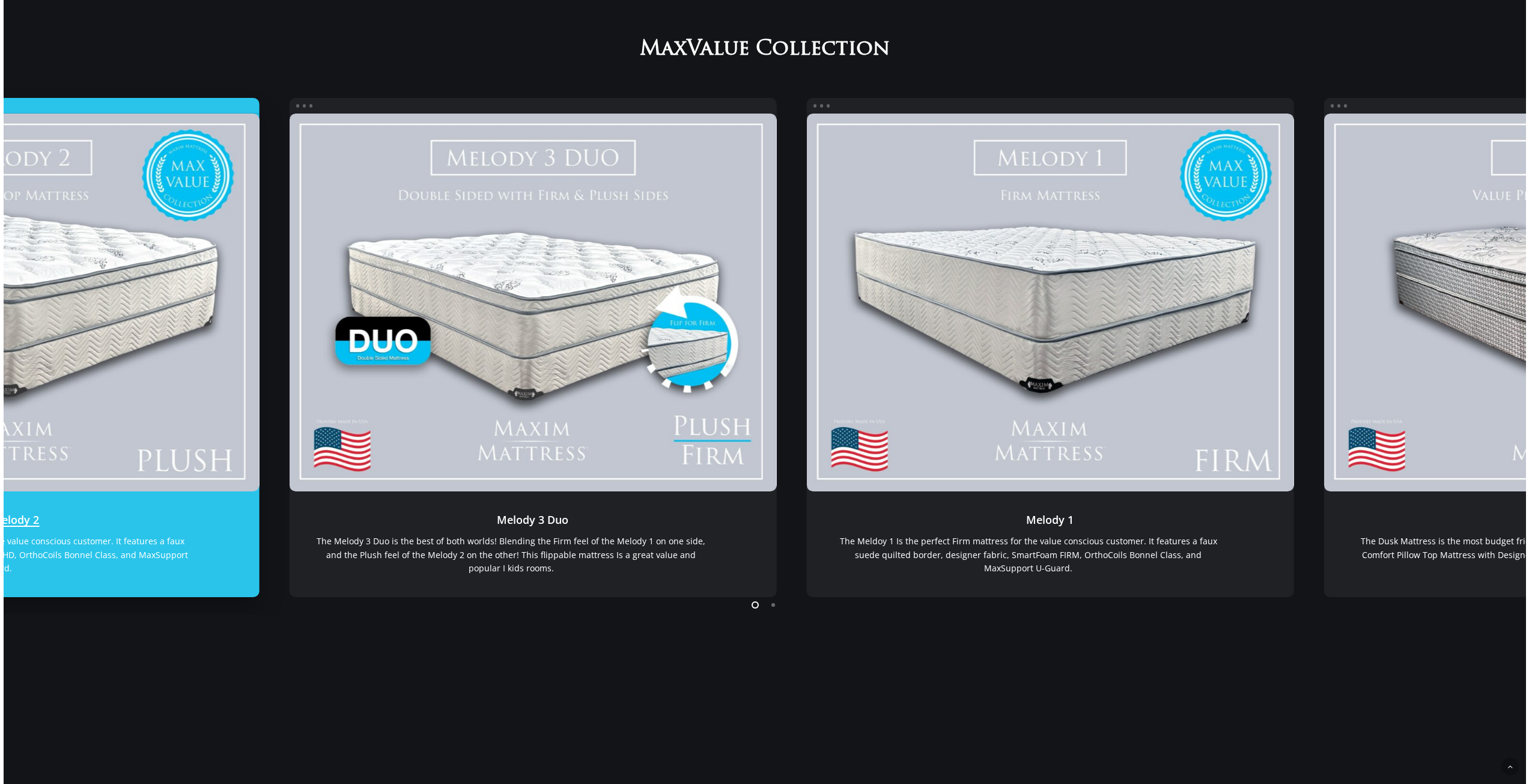
click at [150, 381] on link "Melody 2" at bounding box center [15, 302] width 487 height 378
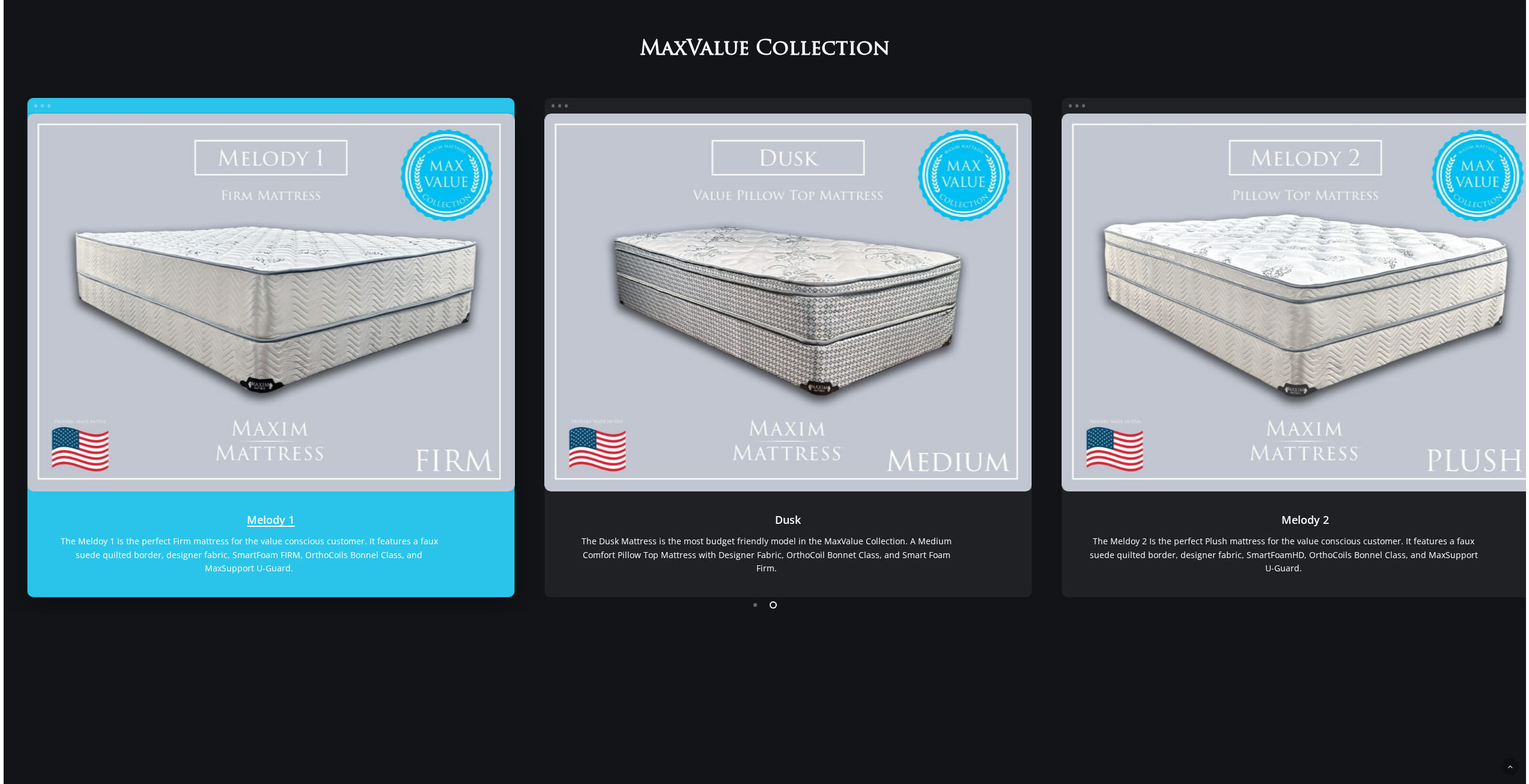
click at [233, 388] on link "Melody 1" at bounding box center [270, 302] width 487 height 378
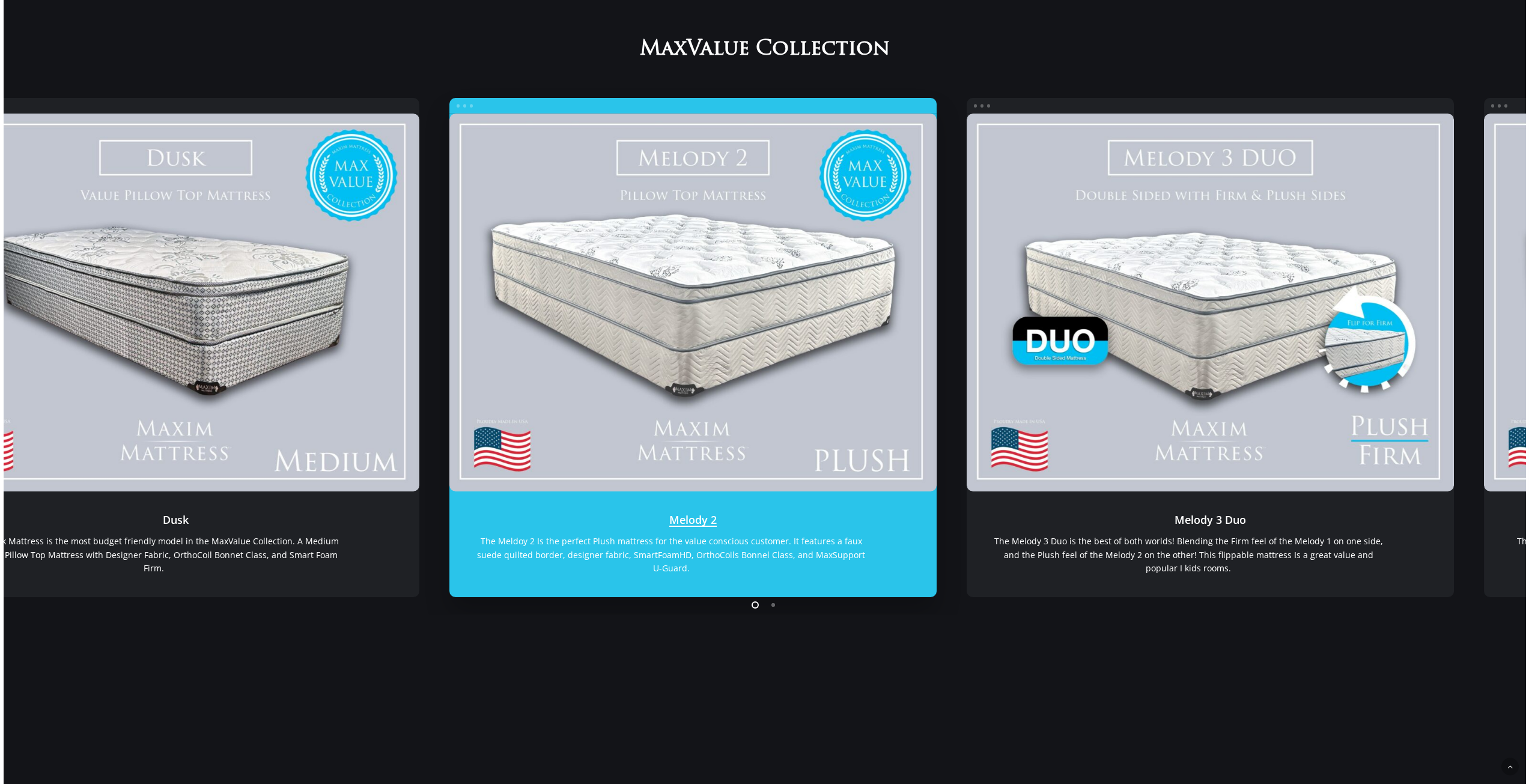
click at [449, 307] on link "Melody 2" at bounding box center [693, 302] width 487 height 378
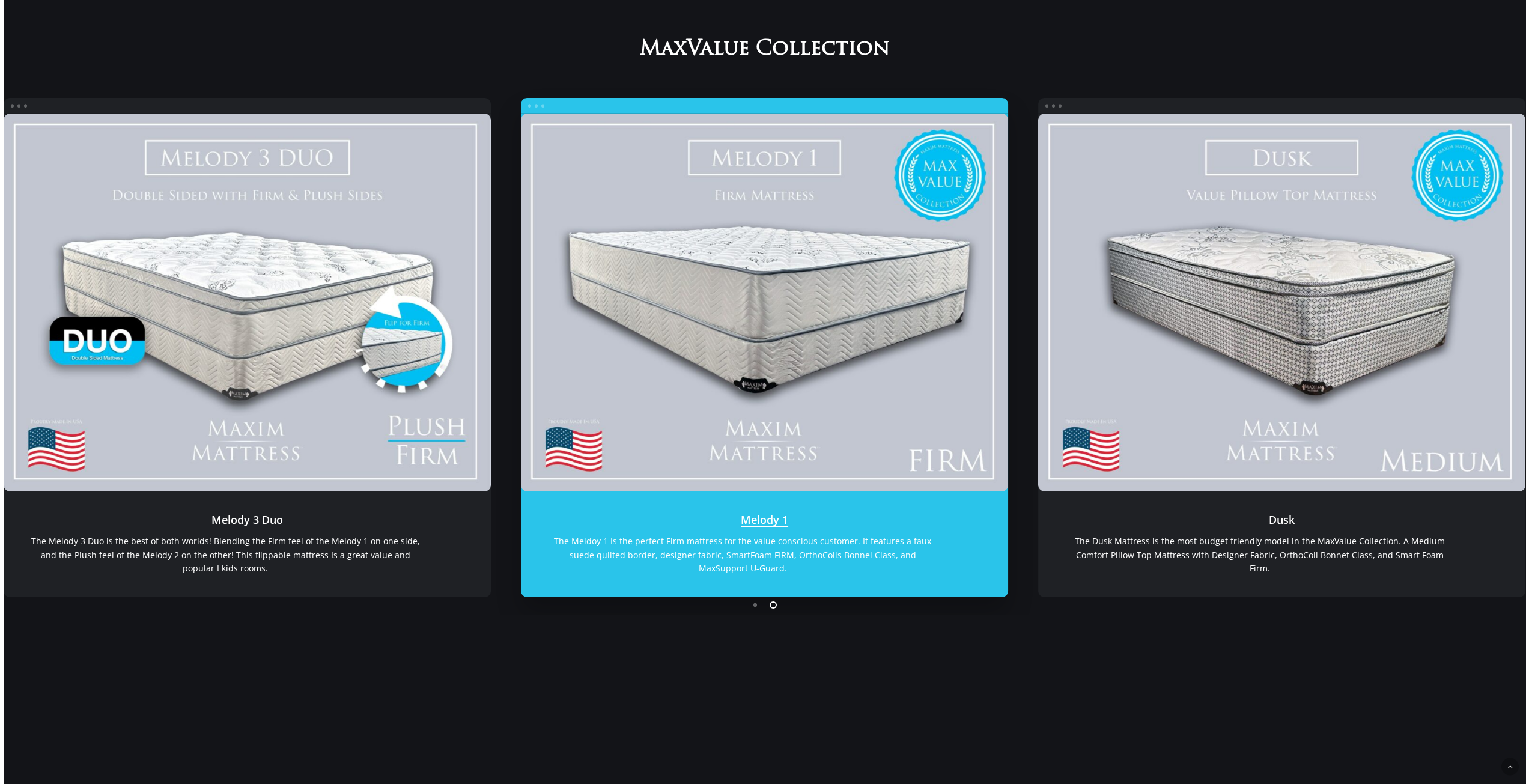
click at [521, 355] on link "Melody 1" at bounding box center [764, 302] width 487 height 378
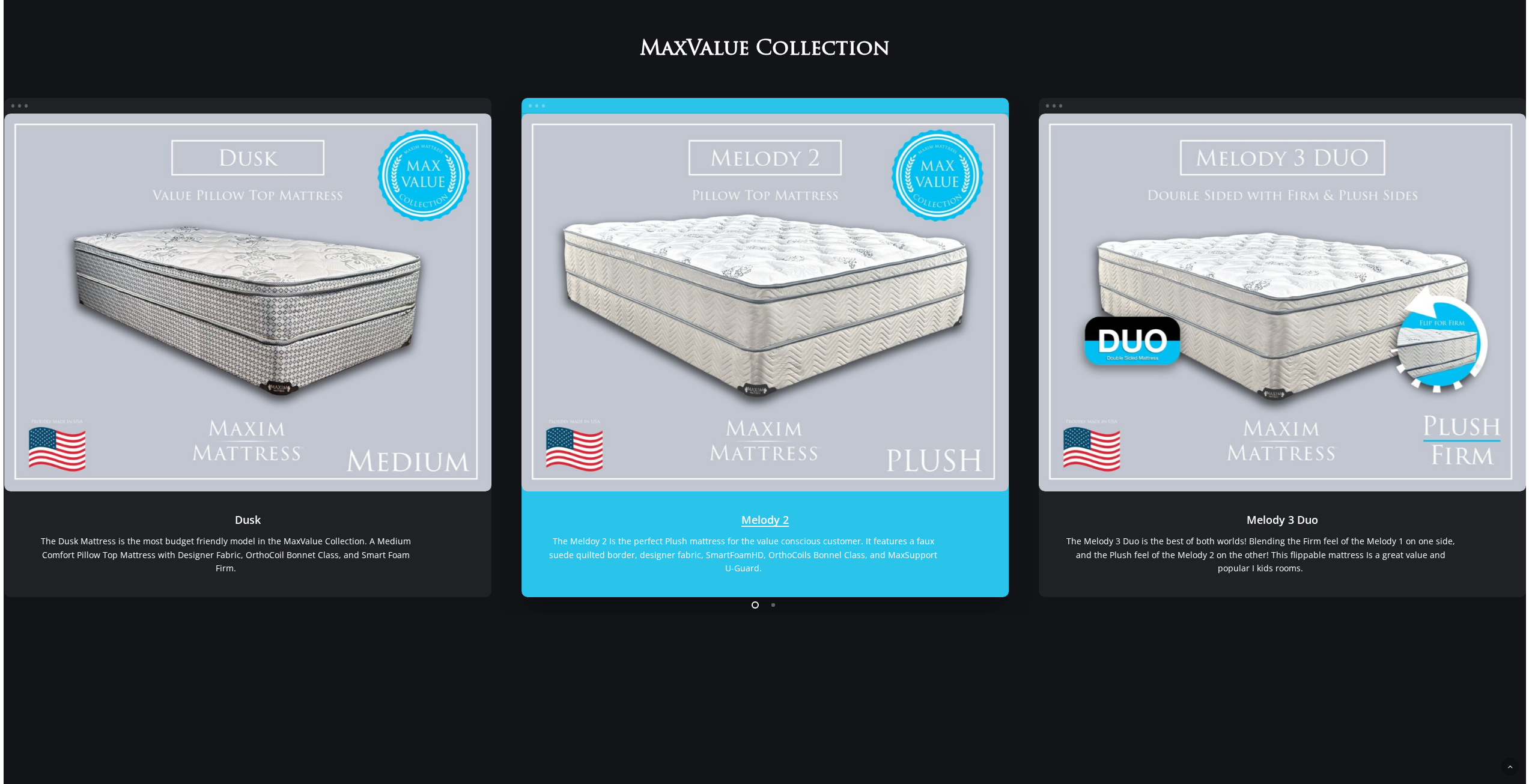
click at [521, 282] on link "Melody 2" at bounding box center [765, 302] width 487 height 378
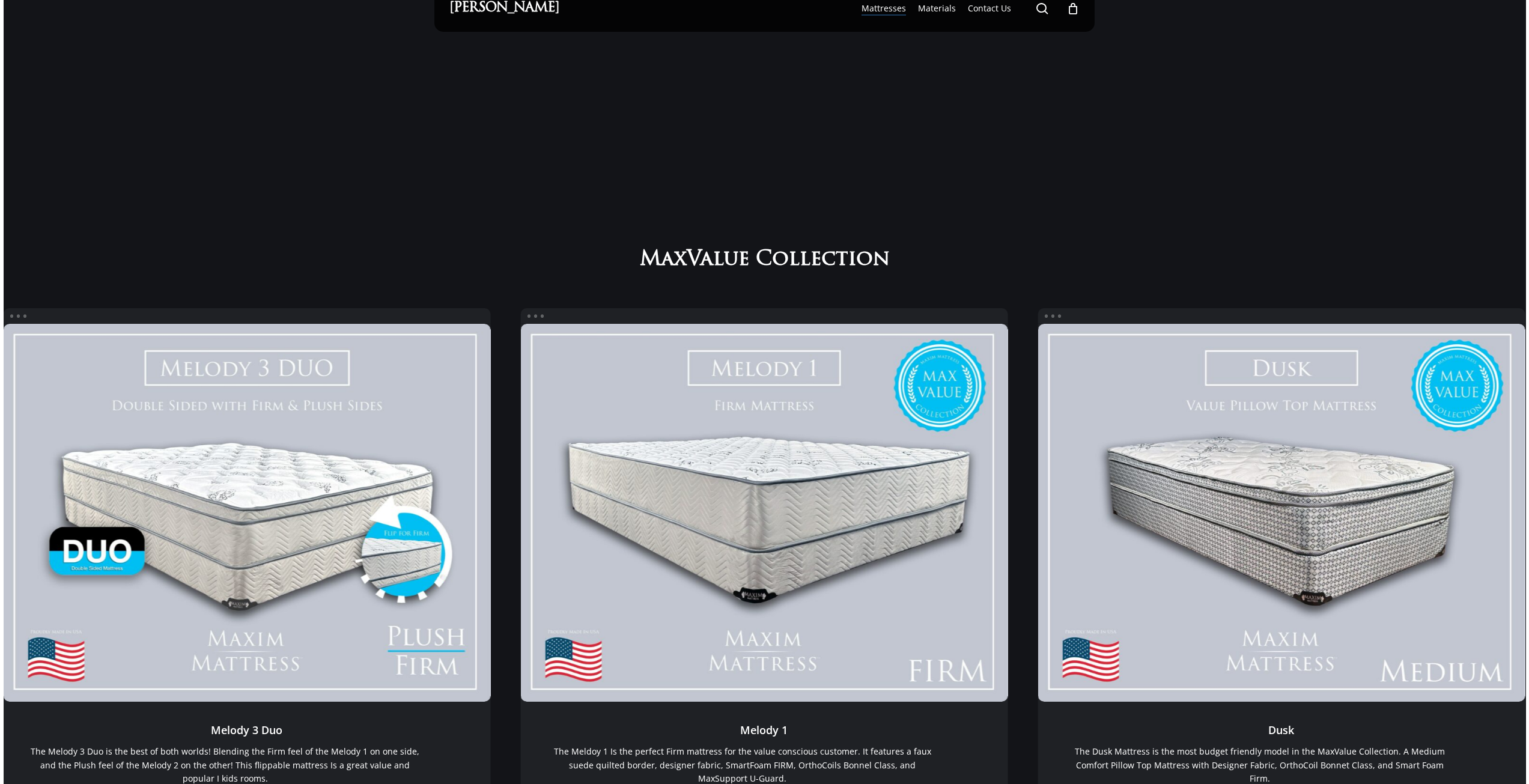
scroll to position [0, 0]
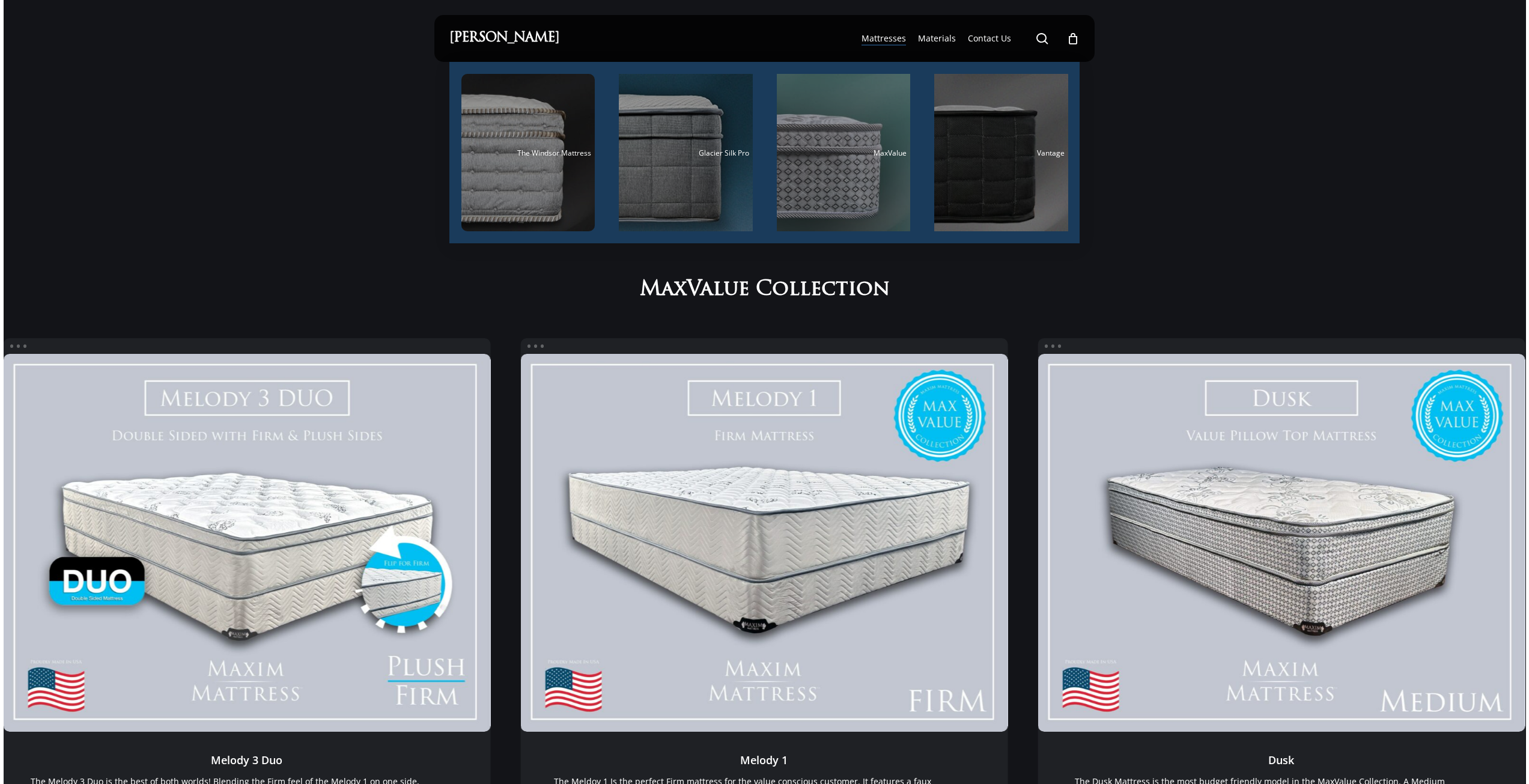
click at [718, 297] on span "MaxValue" at bounding box center [694, 291] width 109 height 25
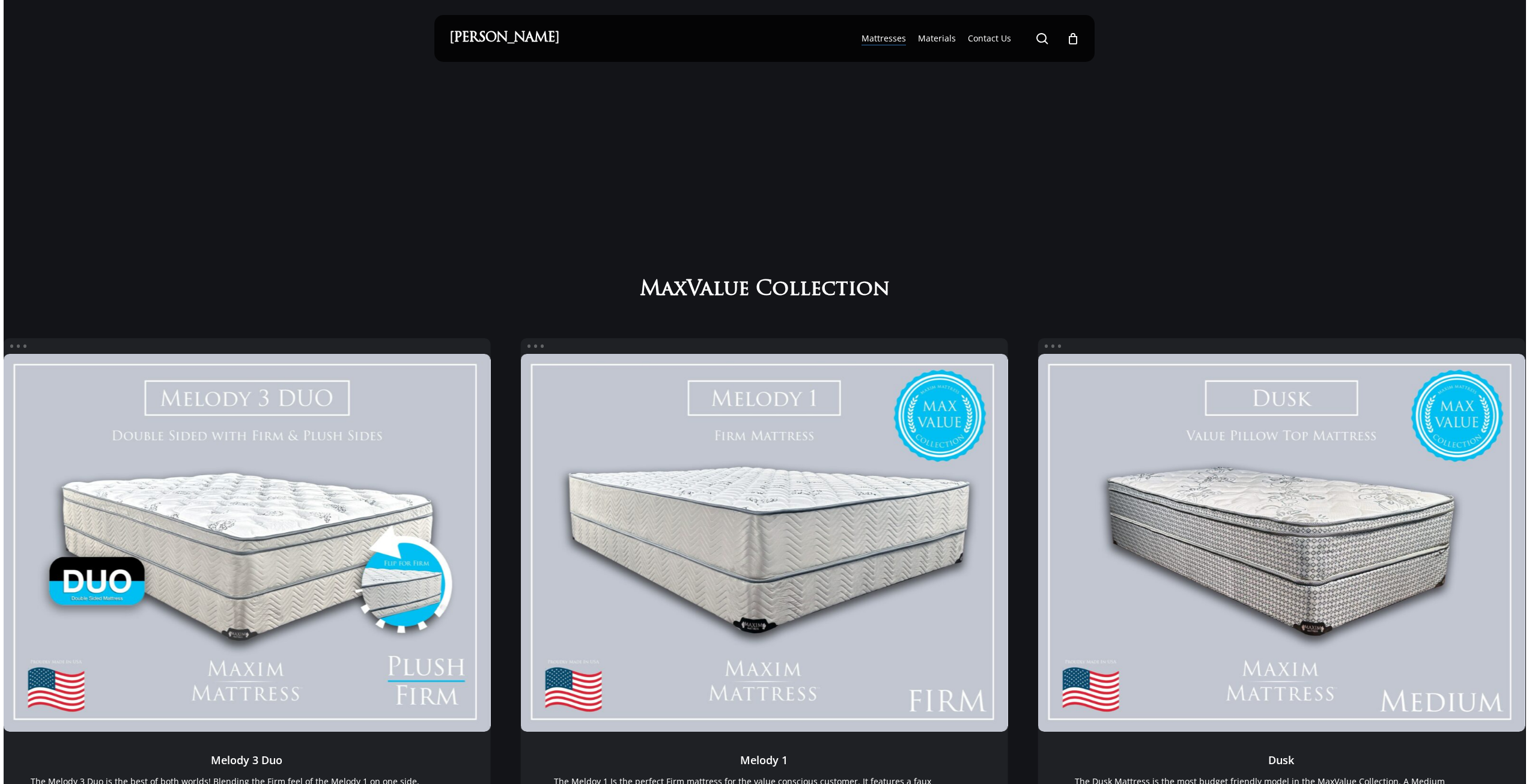
click at [1071, 41] on icon "Cart" at bounding box center [1073, 39] width 14 height 13
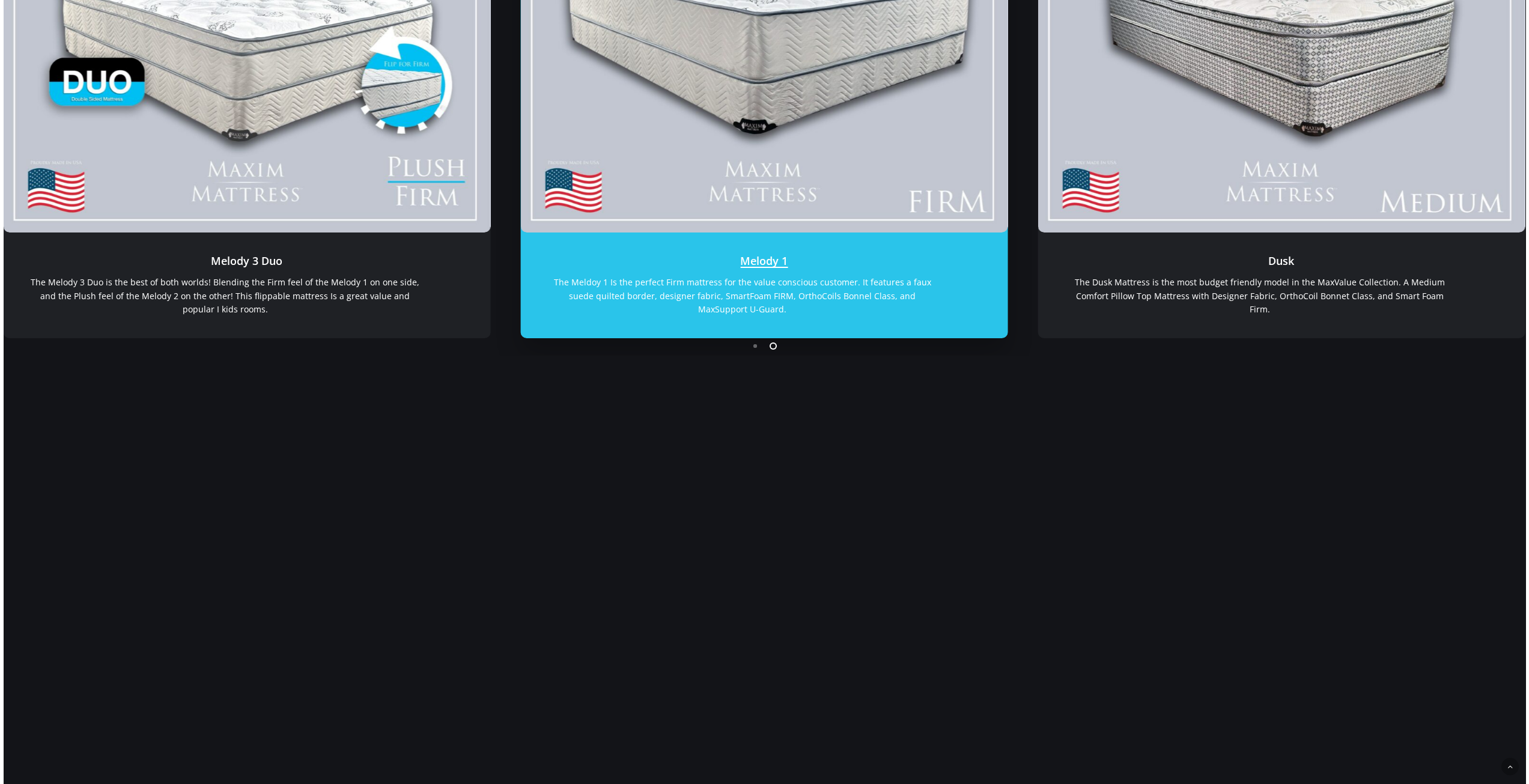
scroll to position [480, 0]
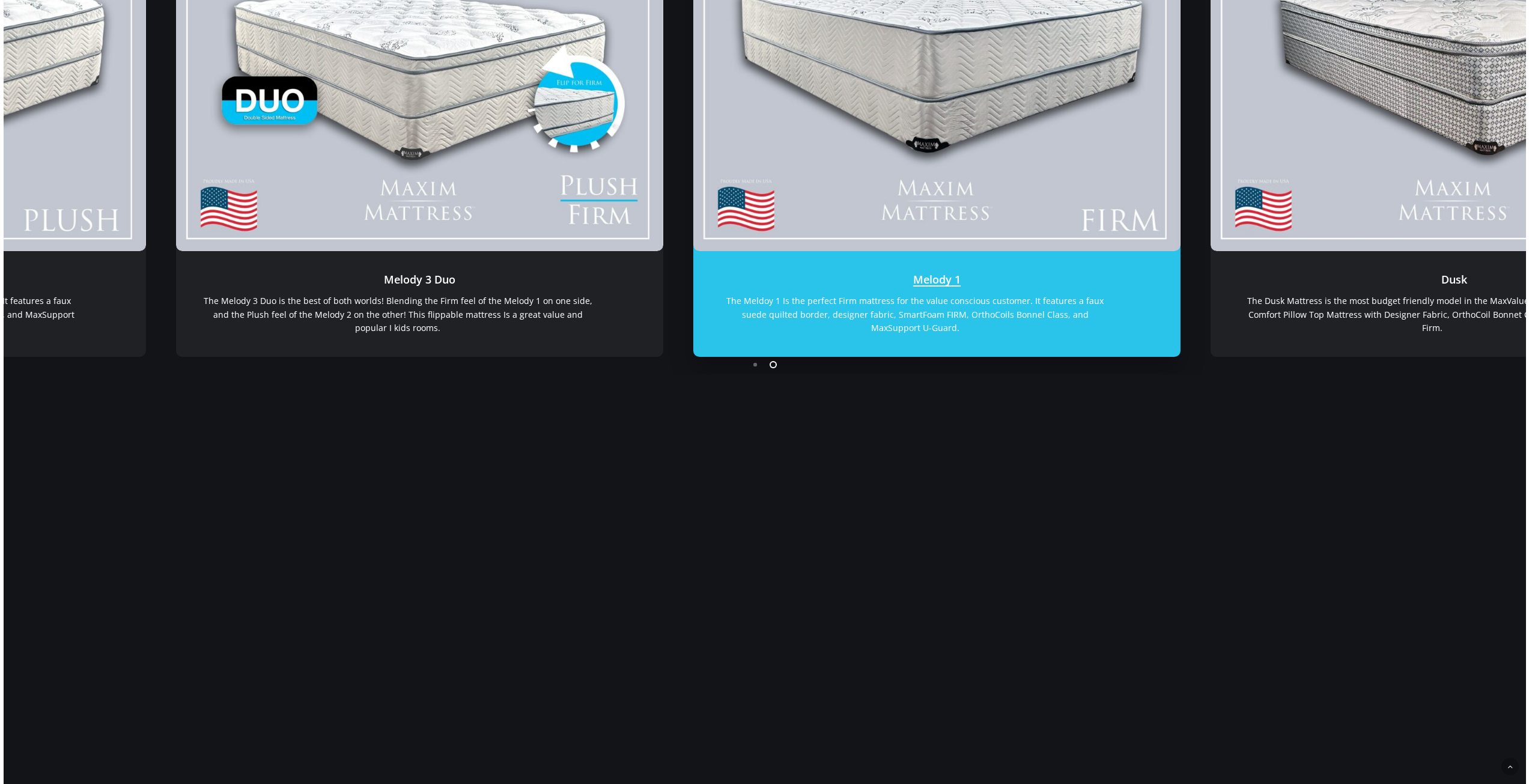
click at [1090, 274] on link "Melody 1" at bounding box center [936, 304] width 487 height 106
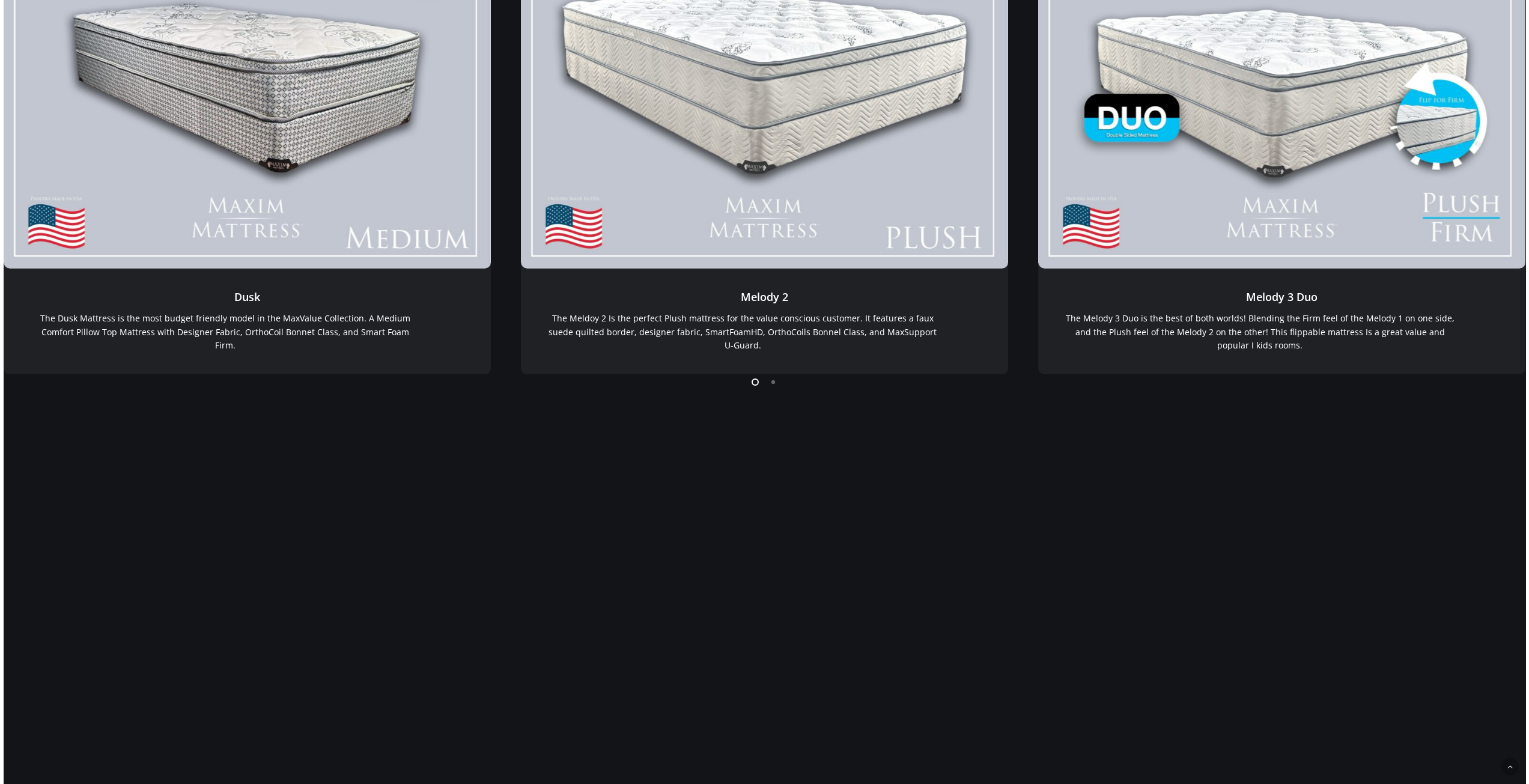
scroll to position [420, 0]
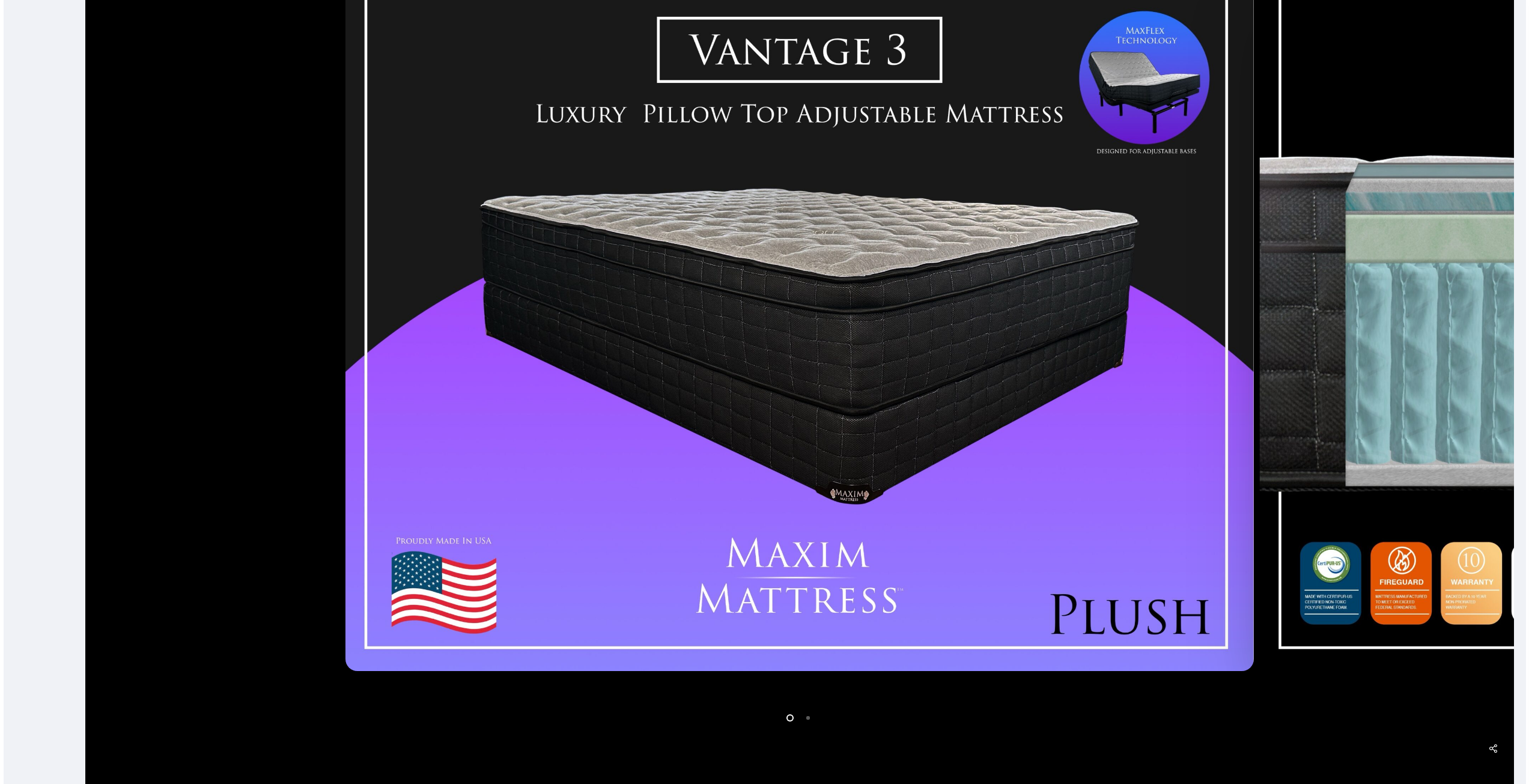
scroll to position [363, 0]
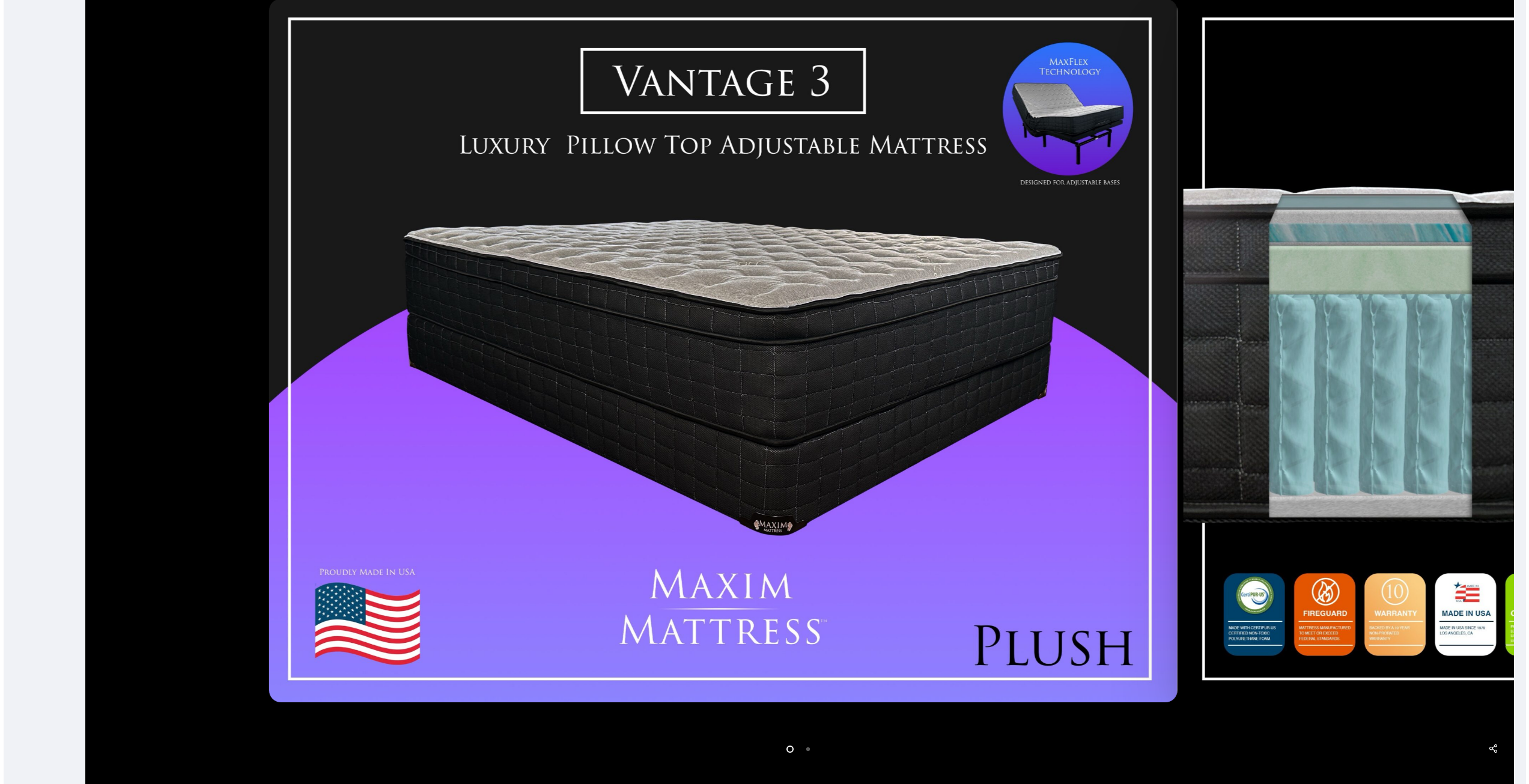
click at [530, 440] on div at bounding box center [723, 350] width 914 height 713
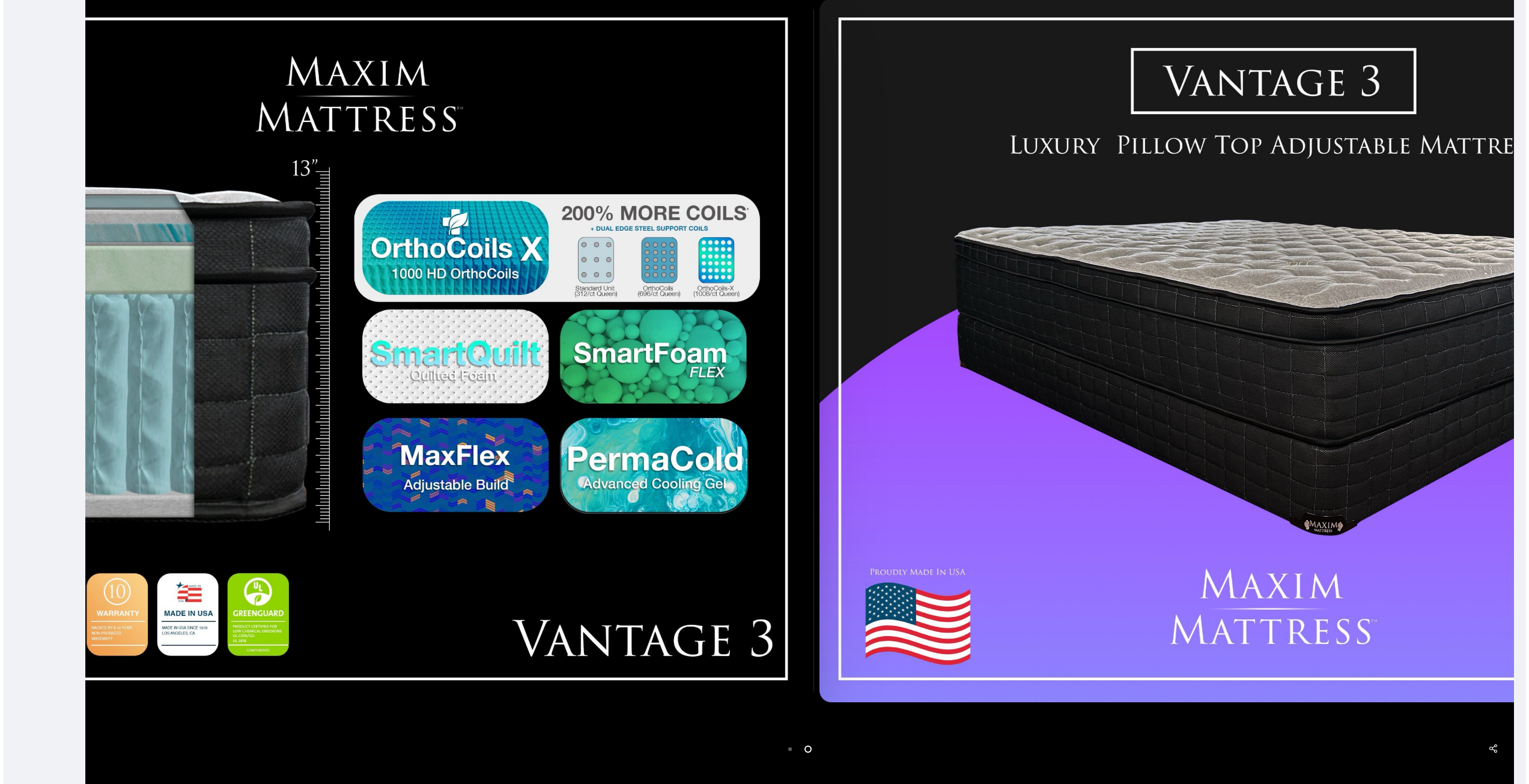
click at [578, 417] on div at bounding box center [360, 350] width 914 height 713
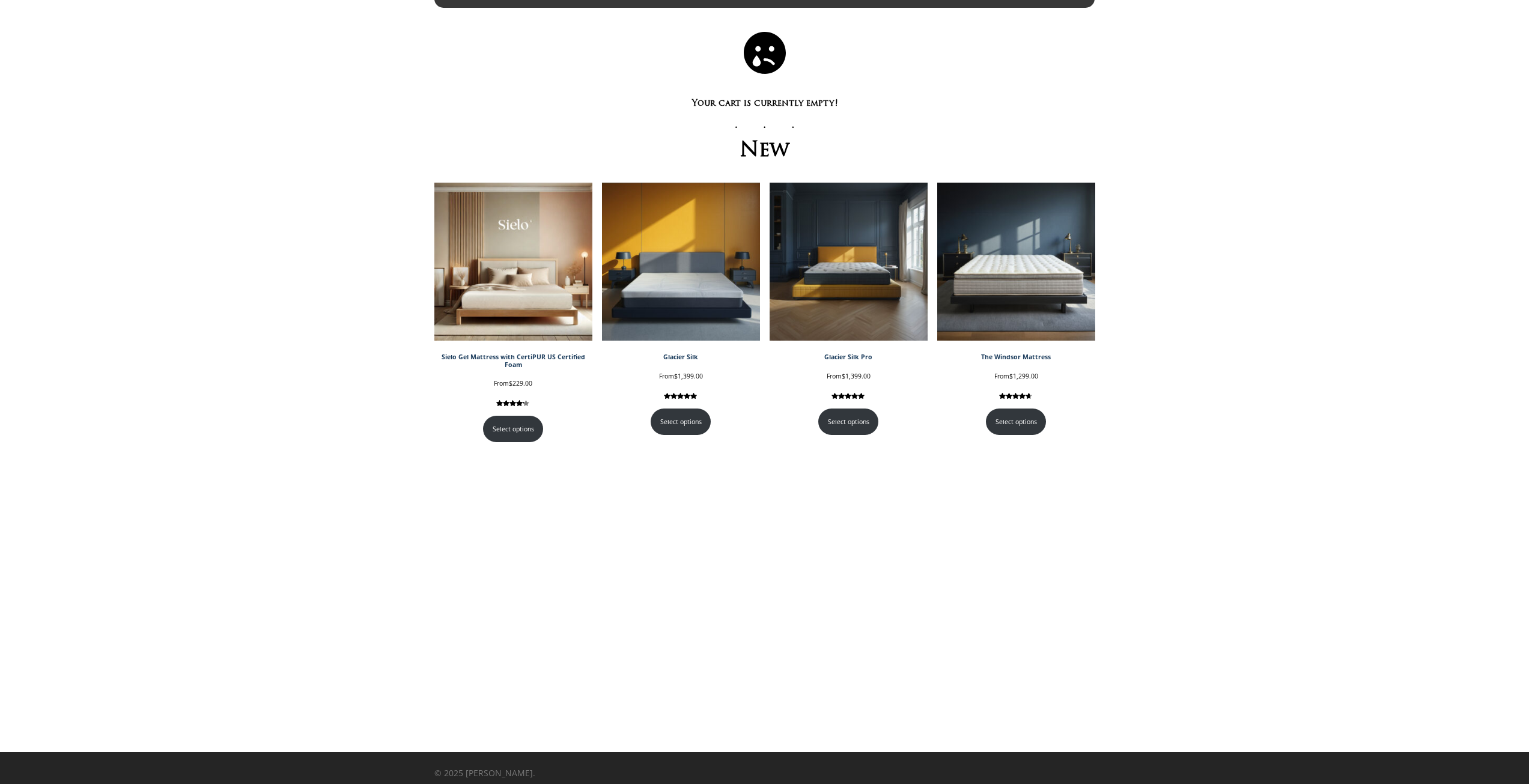
scroll to position [62, 0]
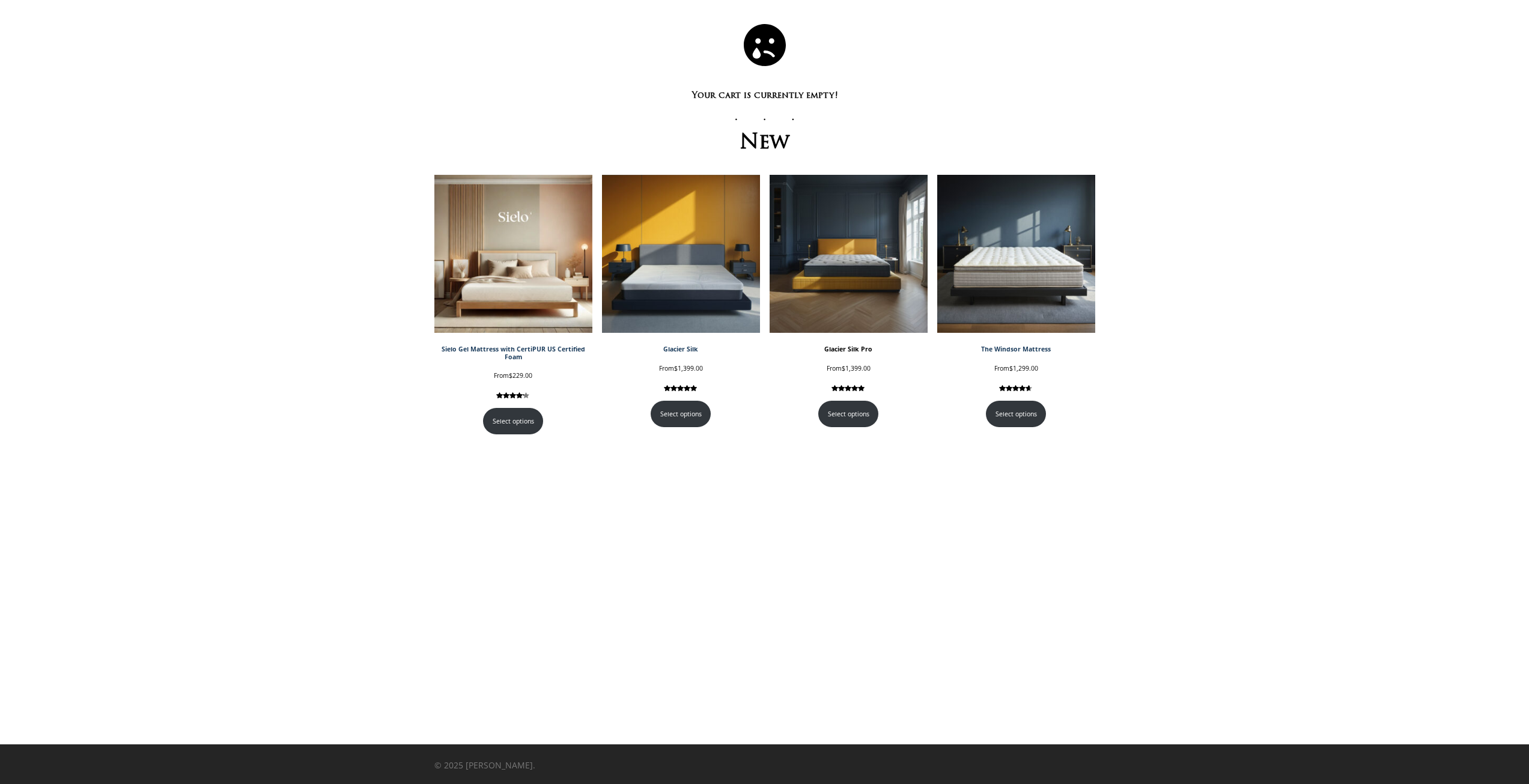
click at [842, 297] on img at bounding box center [848, 253] width 158 height 158
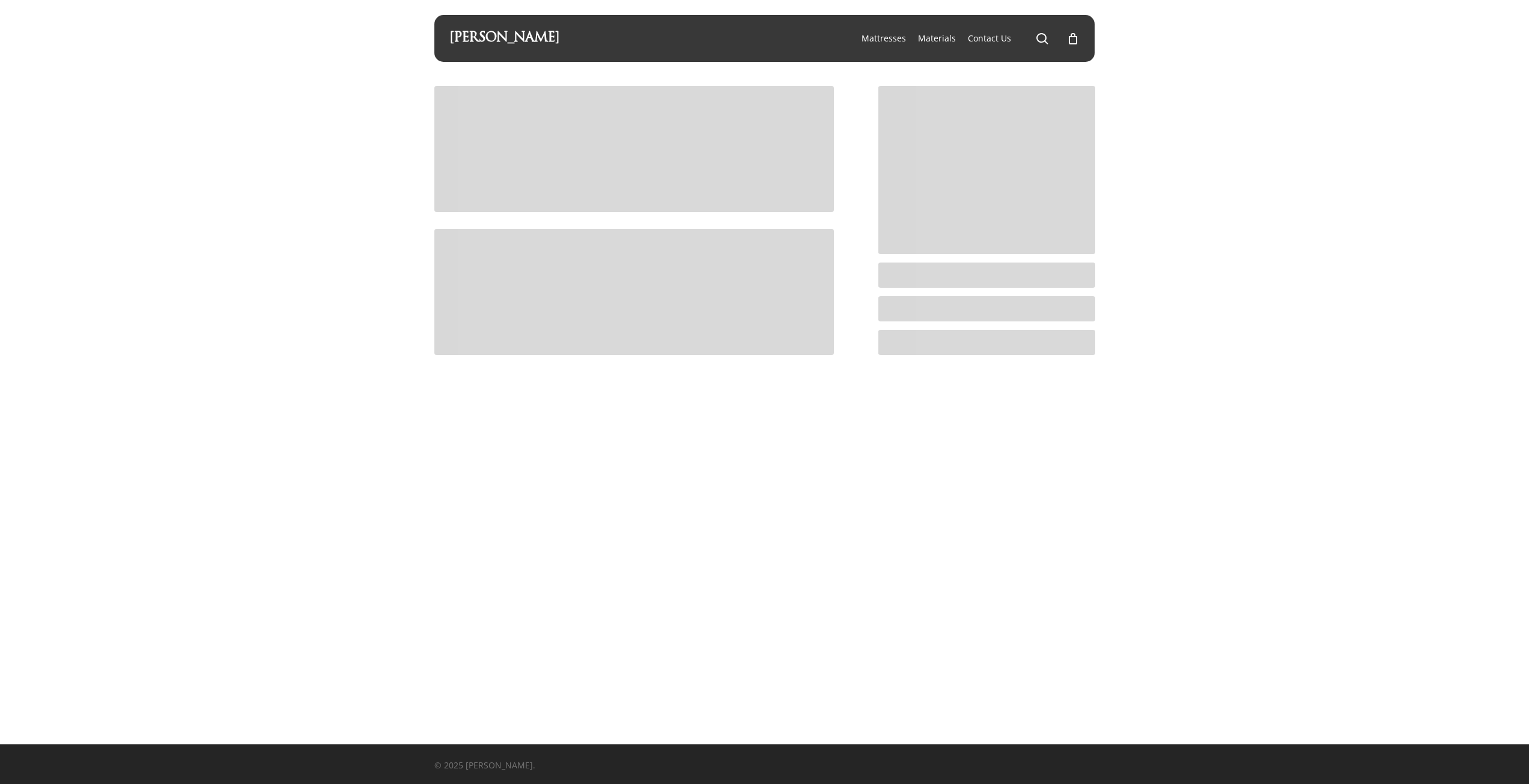
scroll to position [62, 0]
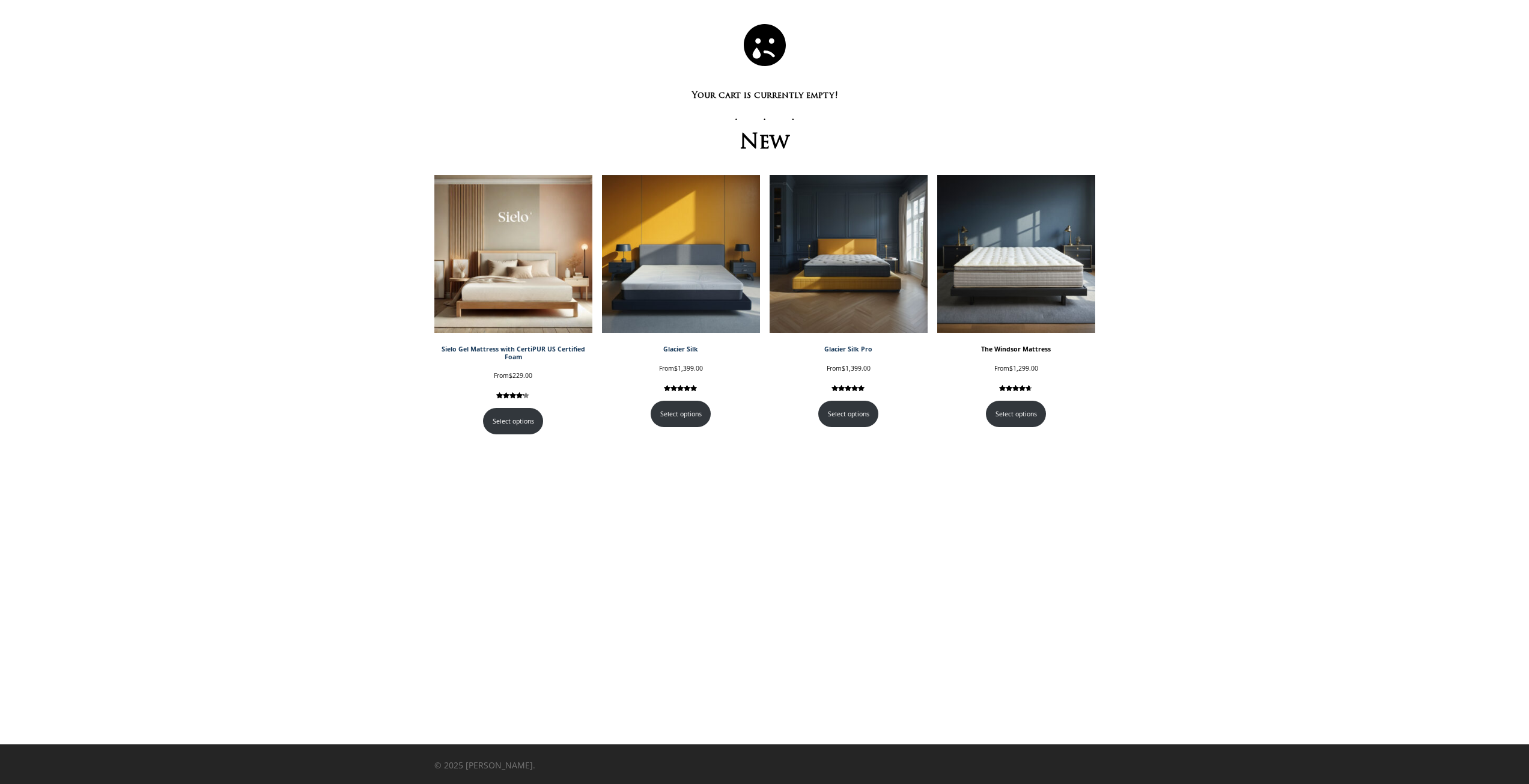
click at [1023, 259] on img at bounding box center [1016, 253] width 158 height 158
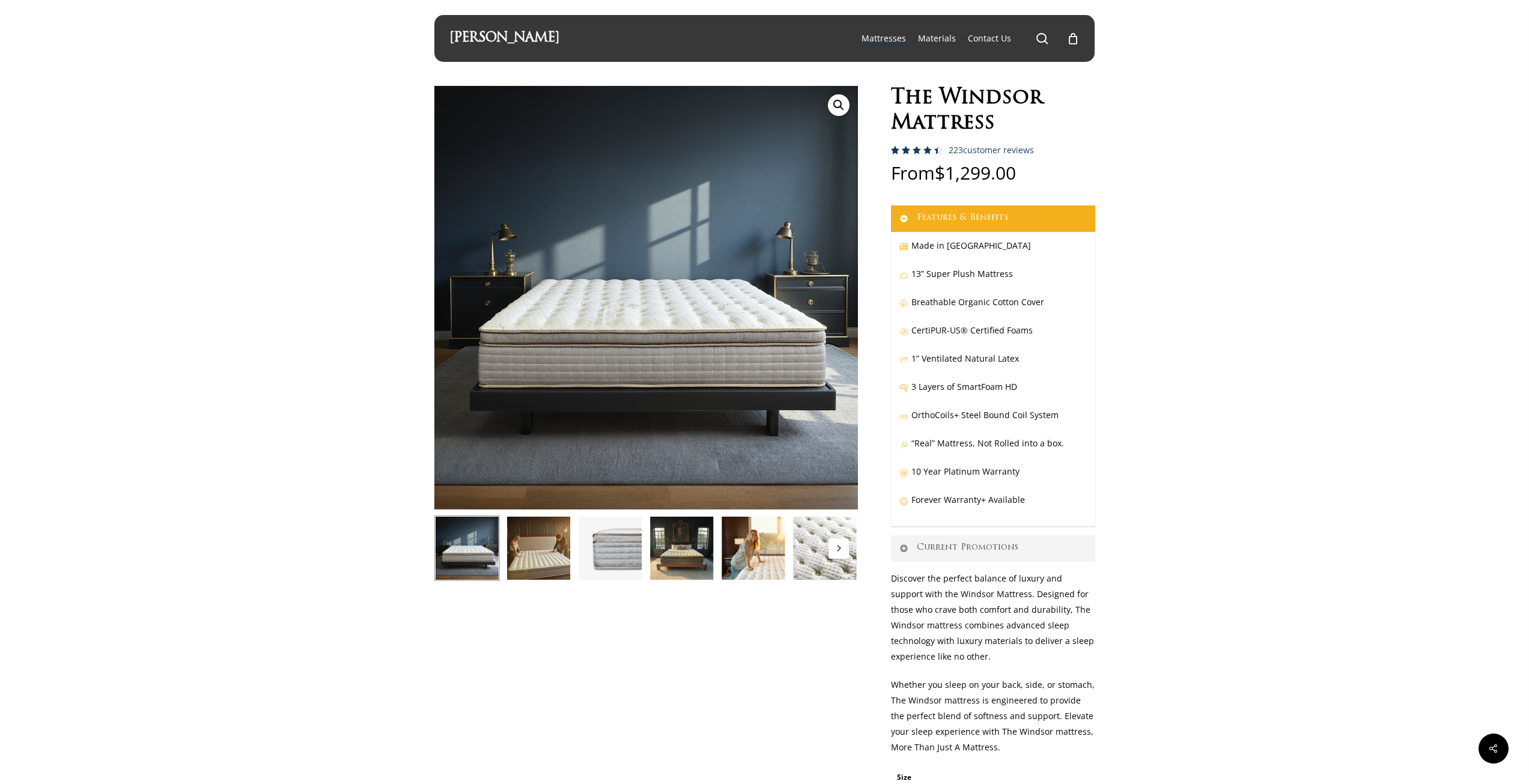
click at [843, 551] on button "Next" at bounding box center [838, 548] width 20 height 20
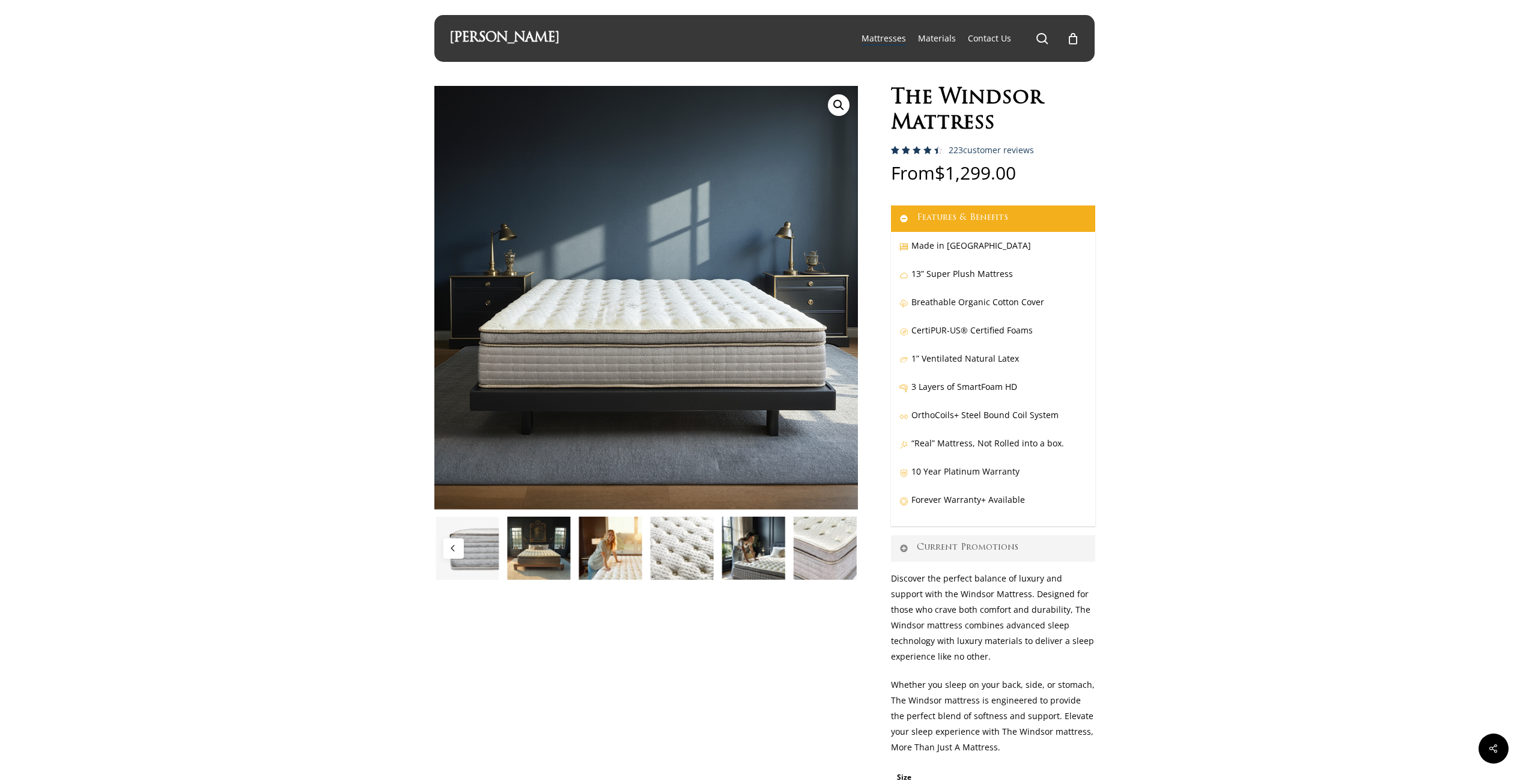
click at [843, 549] on img at bounding box center [824, 548] width 66 height 66
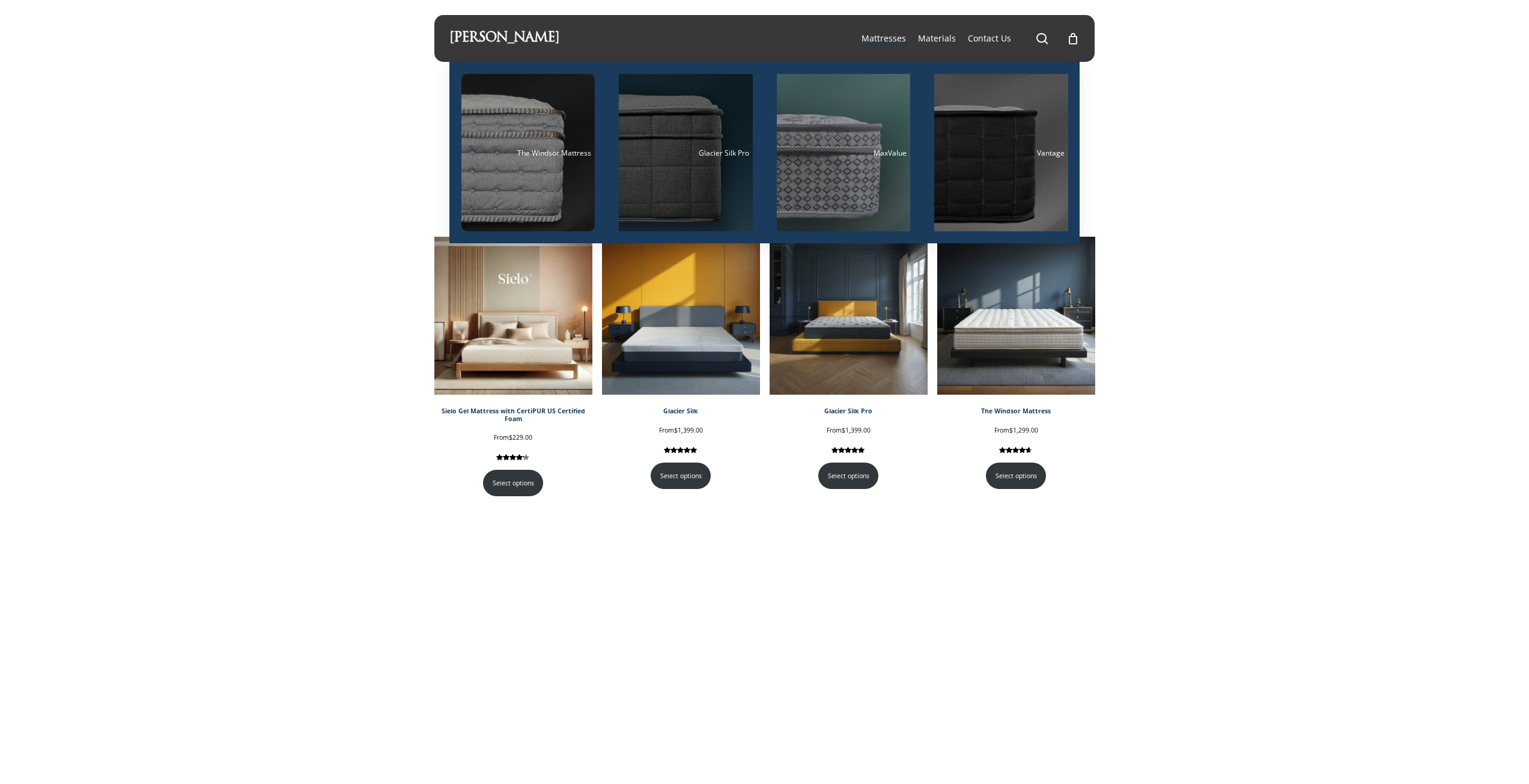
click at [678, 156] on div "Glacier Silk Pro" at bounding box center [686, 152] width 127 height 8
